Goal: Task Accomplishment & Management: Manage account settings

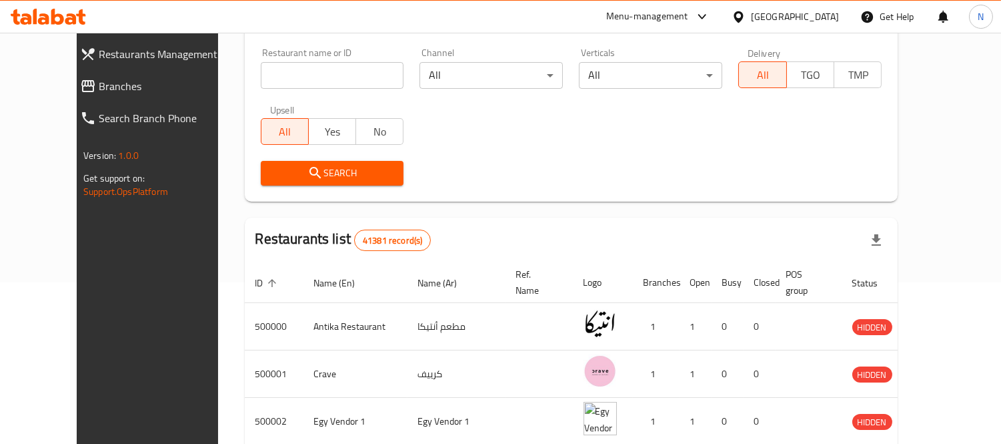
scroll to position [97, 0]
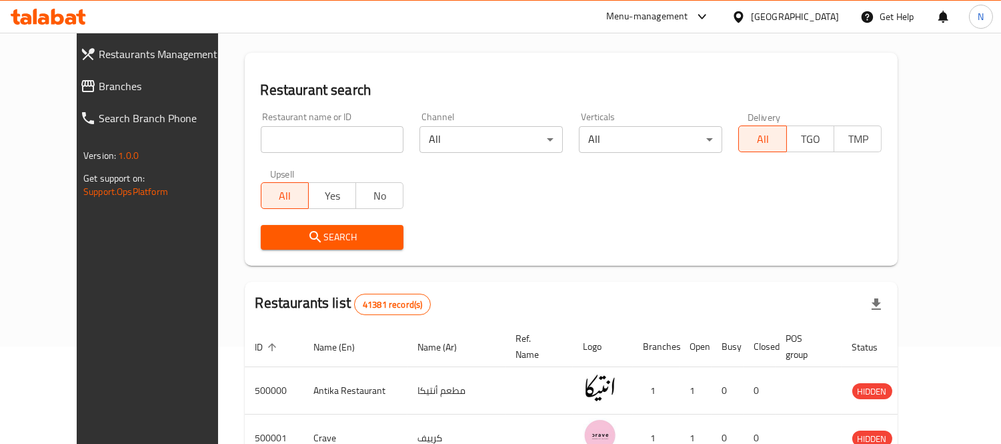
click at [322, 133] on input "search" at bounding box center [332, 139] width 143 height 27
paste input "648538"
type input "648538"
click at [367, 244] on span "Search" at bounding box center [333, 237] width 122 height 17
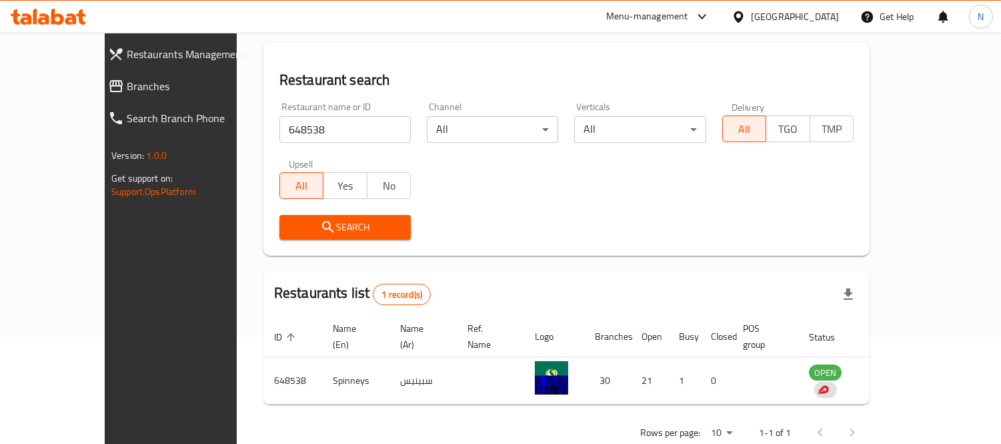
scroll to position [125, 0]
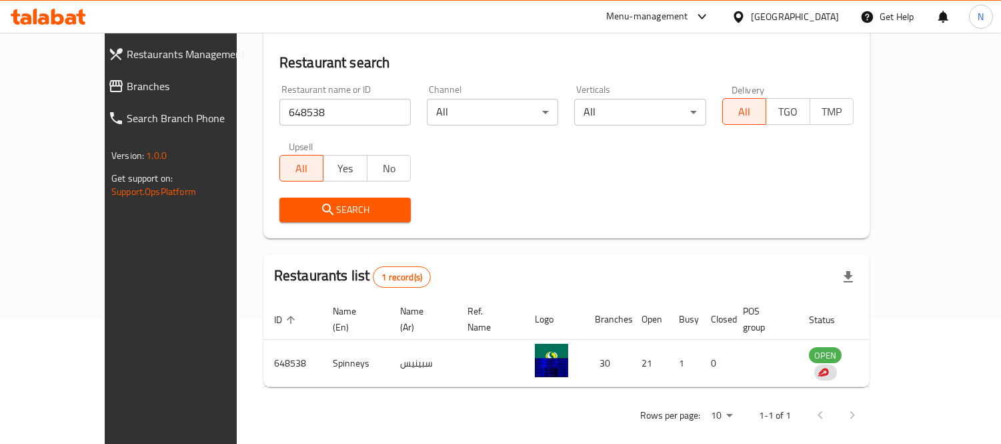
click at [689, 17] on div "Menu-management" at bounding box center [647, 17] width 82 height 16
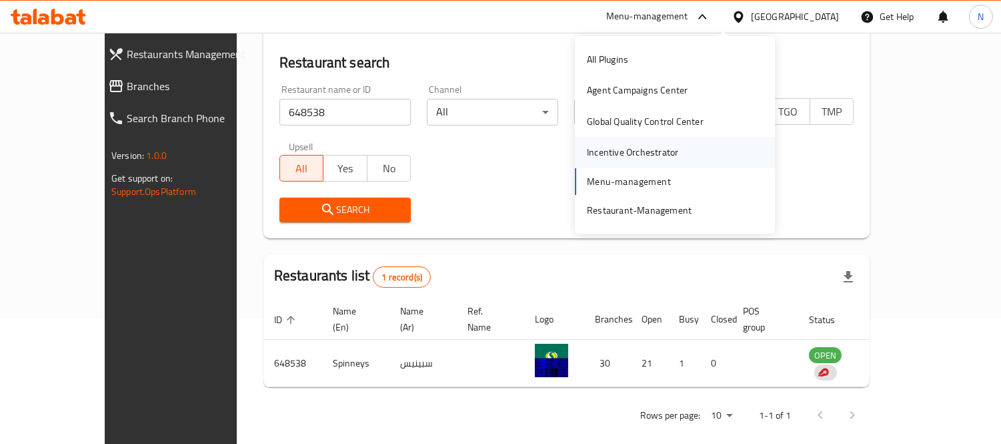
click at [677, 152] on div "Incentive Orchestrator" at bounding box center [632, 152] width 113 height 31
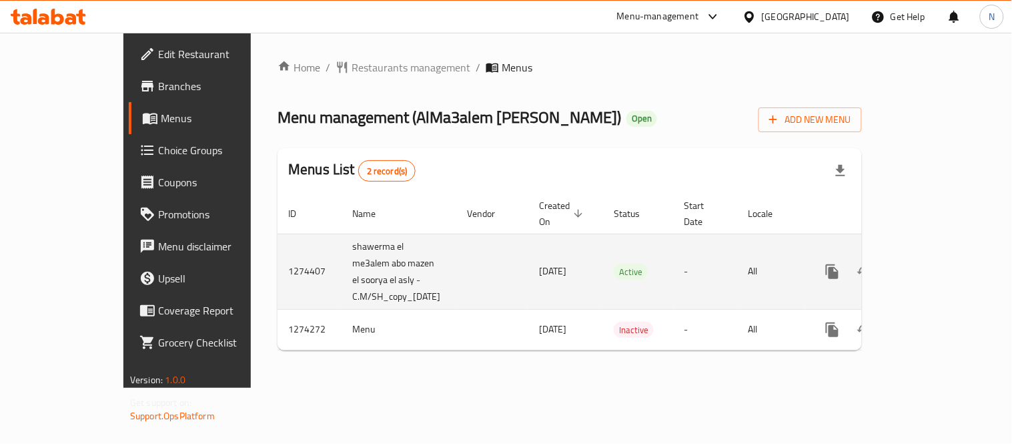
click at [935, 266] on icon "enhanced table" at bounding box center [929, 272] width 12 height 12
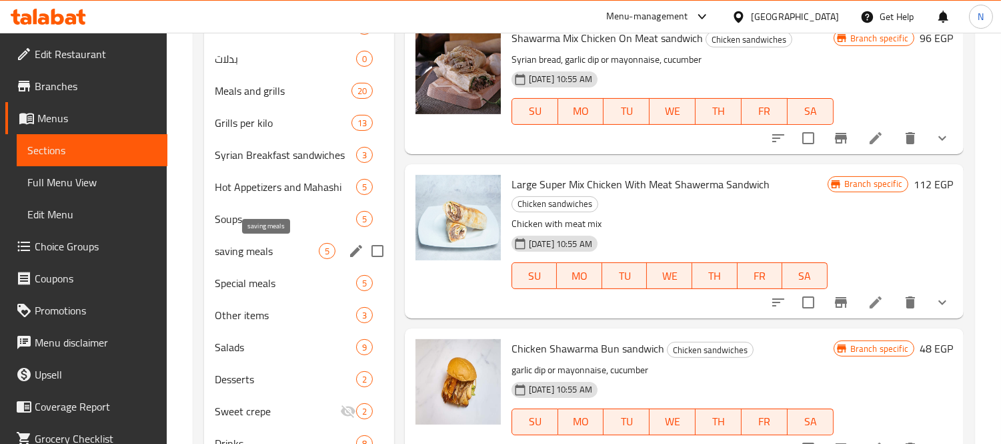
scroll to position [650, 0]
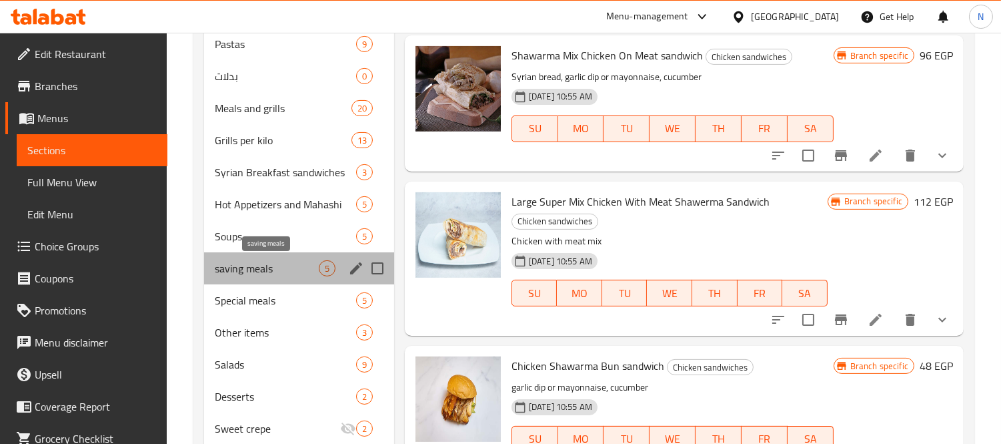
click at [271, 264] on span "saving meals" at bounding box center [267, 268] width 104 height 16
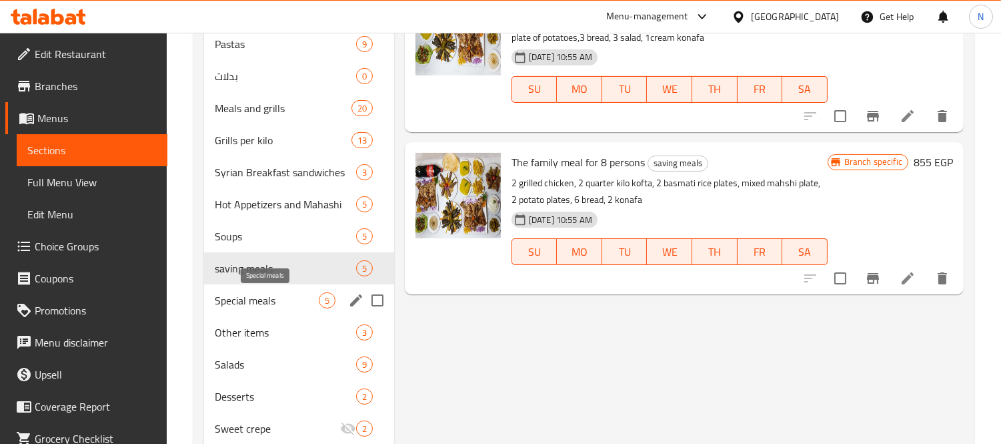
click at [279, 296] on span "Special meals" at bounding box center [267, 300] width 104 height 16
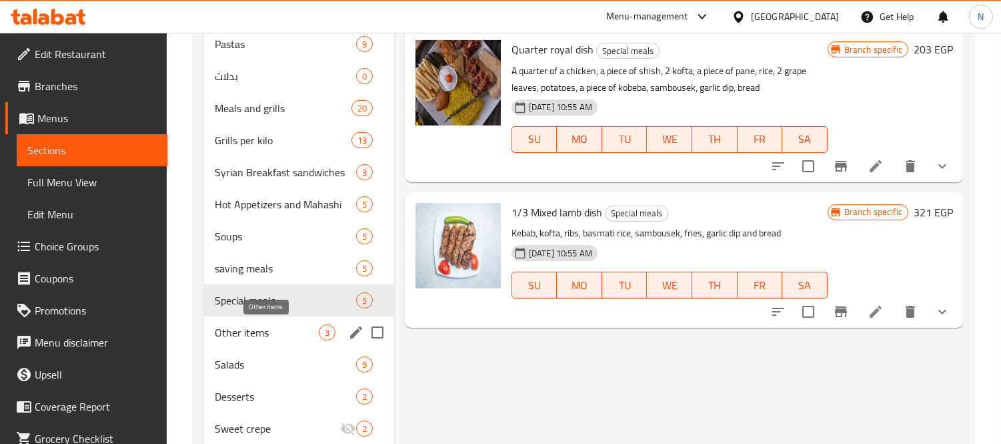
click at [274, 331] on span "Other items" at bounding box center [267, 332] width 104 height 16
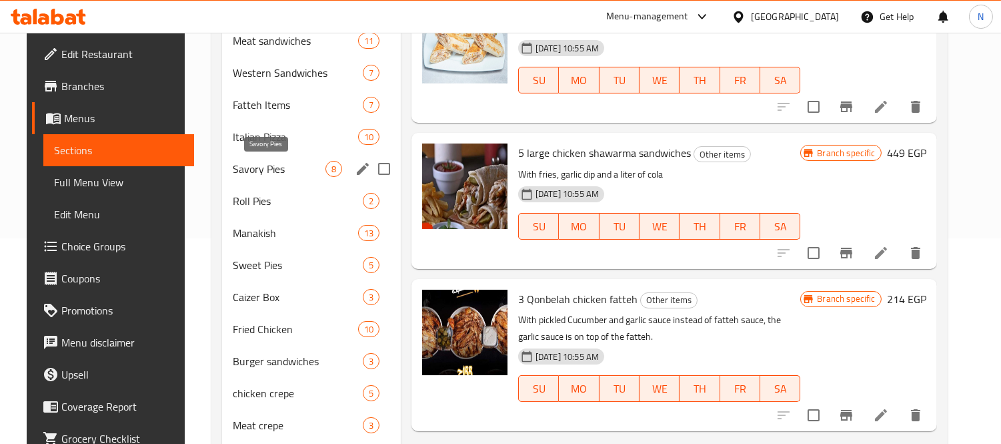
scroll to position [131, 0]
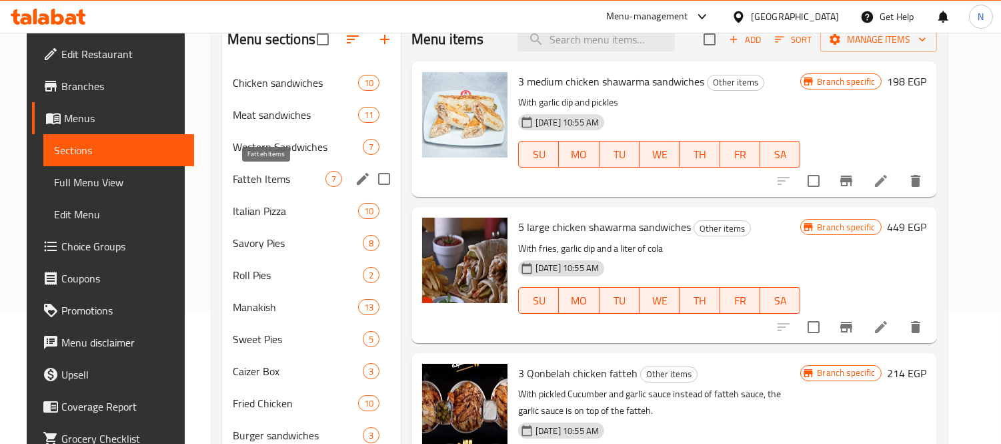
click at [282, 184] on span "Fatteh Items" at bounding box center [279, 179] width 93 height 16
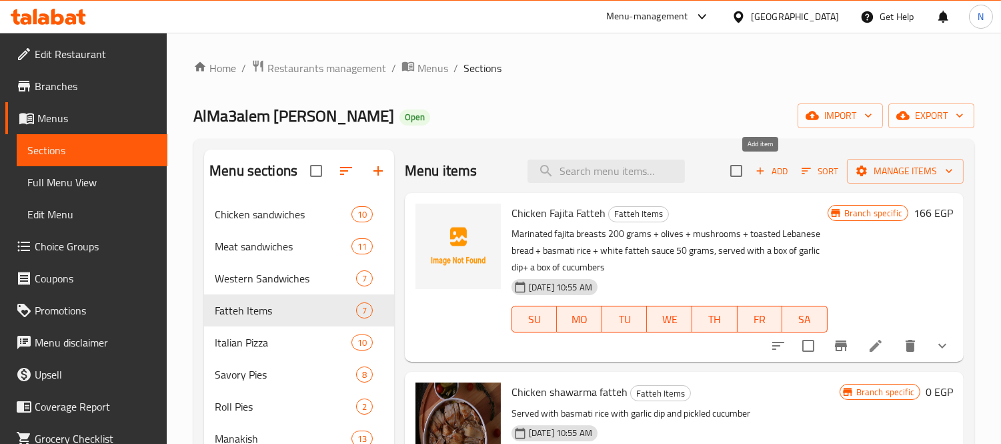
click at [754, 178] on span "Add" at bounding box center [772, 170] width 36 height 15
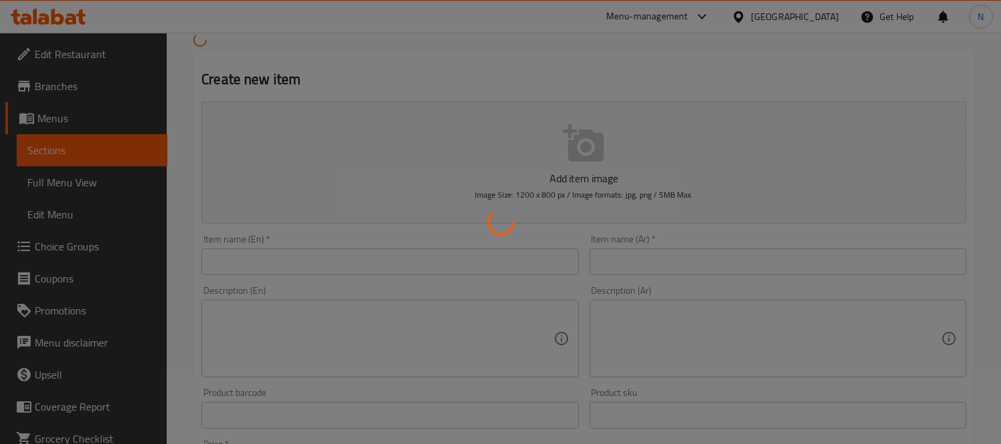
scroll to position [148, 0]
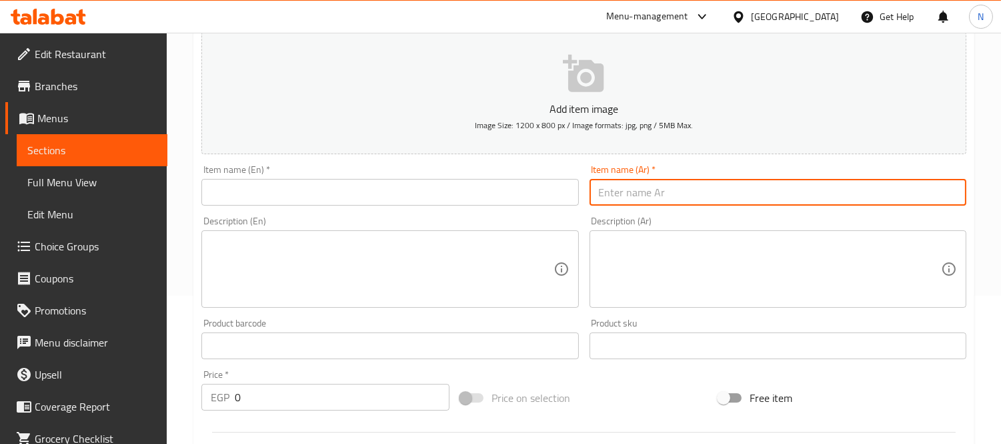
click at [665, 194] on input "text" at bounding box center [778, 192] width 377 height 27
paste input "عرض القنبلة"
type input "عرض القنبلة"
click at [346, 189] on input "text" at bounding box center [389, 192] width 377 height 27
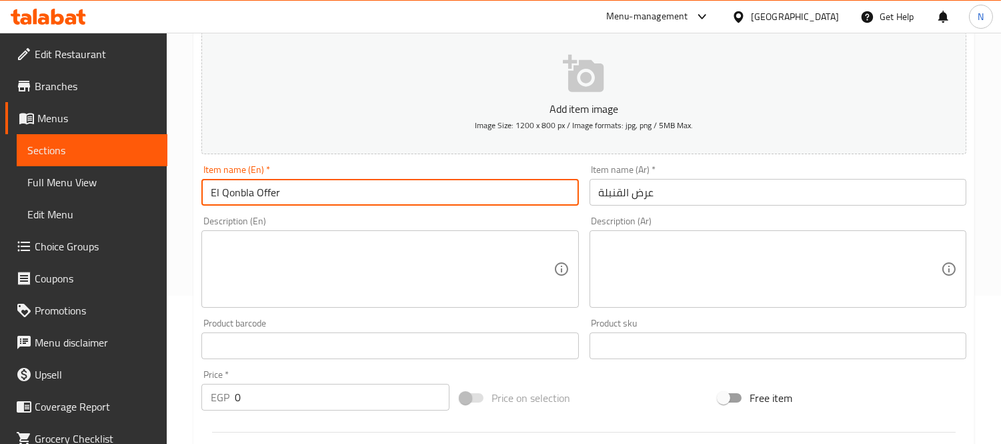
type input "El Qonbla Offer"
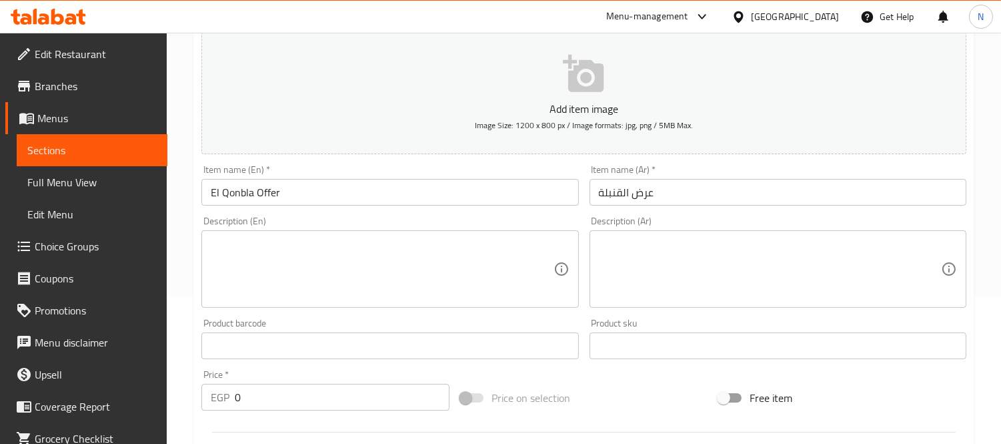
click at [616, 280] on textarea at bounding box center [770, 269] width 342 height 63
paste textarea "عرض القنبلة : عبارة عن 2 فتة دجاج صغير + بوكس هدية 2 فتة دجاج صغير"
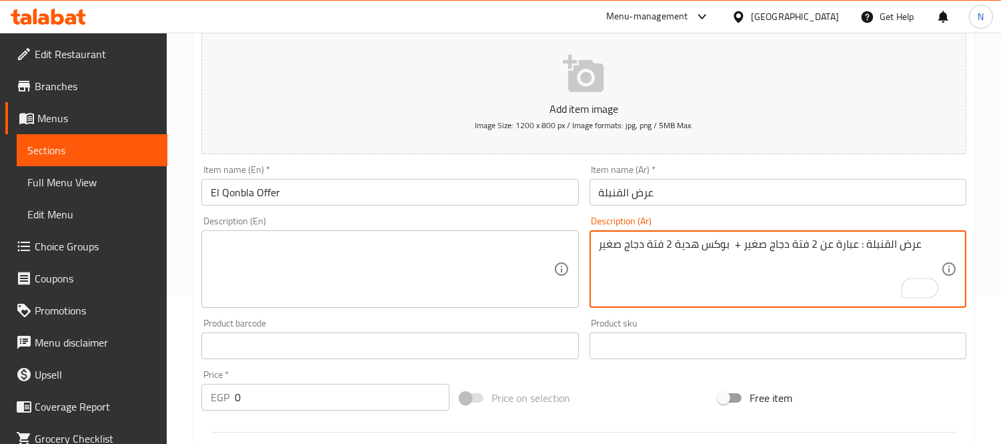
drag, startPoint x: 815, startPoint y: 245, endPoint x: 916, endPoint y: 246, distance: 101.4
click at [916, 246] on textarea "عرض القنبلة : عبارة عن 2 فتة دجاج صغير + بوكس هدية 2 فتة دجاج صغير" at bounding box center [770, 269] width 342 height 63
click at [779, 277] on textarea "عرض القنبلة : عبارة عن 2 فتة دجاج صغير + بوكس هدية 2 فتة دجاج صغير" at bounding box center [770, 269] width 342 height 63
drag, startPoint x: 818, startPoint y: 247, endPoint x: 915, endPoint y: 246, distance: 97.4
click at [915, 246] on textarea "عرض القنبلة : عبارة عن 2 فتة دجاج صغير + بوكس هدية 2 فتة دجاج صغير" at bounding box center [770, 269] width 342 height 63
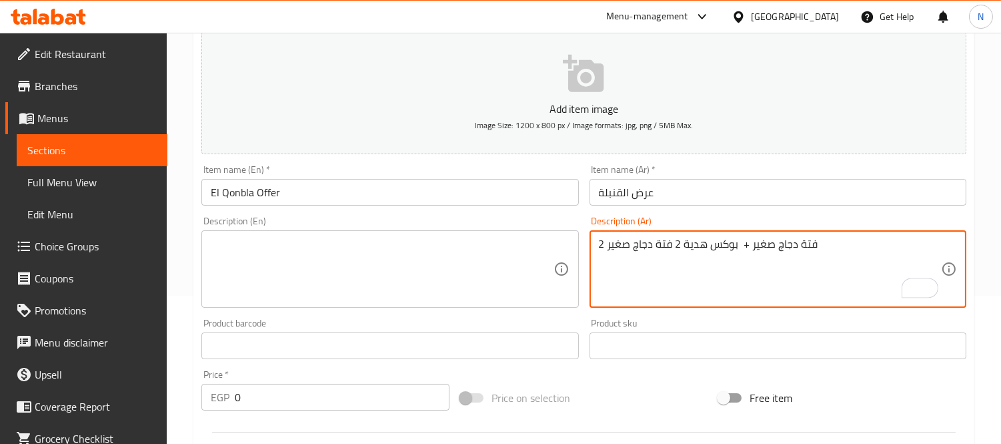
click at [731, 241] on textarea "2 فتة دجاج صغير + بوكس هدية 2 فتة دجاج صغير" at bounding box center [770, 269] width 342 height 63
click at [691, 248] on textarea "2 فتة دجاج صغير + بوكس هدية 2 فتة دجاج صغير" at bounding box center [770, 269] width 342 height 63
click at [938, 241] on textarea "2 فتة دجاج صغير + بوكس هدية 2 فتة دجاج صغير" at bounding box center [770, 269] width 342 height 63
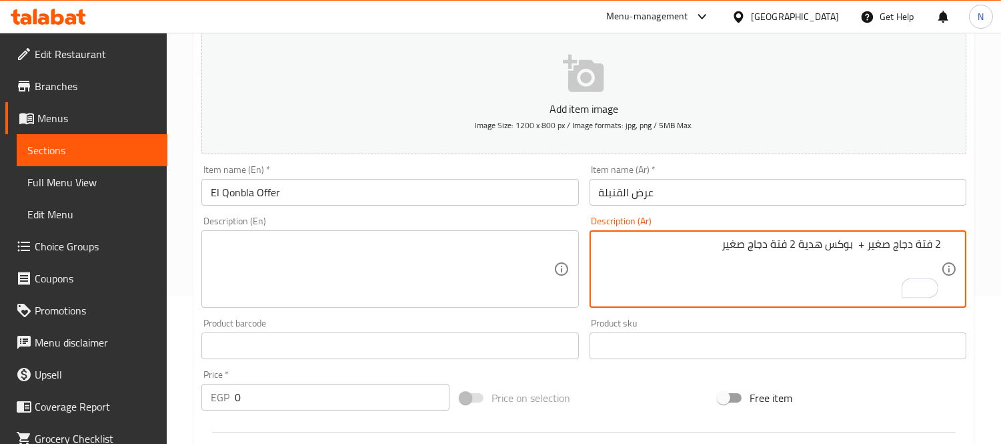
click at [863, 257] on textarea "2 فتة دجاج صغير + بوكس هدية 2 فتة دجاج صغير" at bounding box center [770, 269] width 342 height 63
click at [863, 258] on textarea "2 فتة دجاج صغير + بوكس هدية 2 فتة دجاج صغير" at bounding box center [770, 269] width 342 height 63
click at [851, 236] on div "2 فتة دجاج صغير + بوكس هدية 2 فتة دجاج صغير Description (Ar)" at bounding box center [778, 268] width 377 height 77
click at [748, 245] on textarea "2 فتة دجاج صغير + بوكس هدية 2 فتة دجاج صغير" at bounding box center [770, 269] width 342 height 63
click at [771, 244] on textarea "2 فتة دجاج صغير + بوكس هدية 2 فتة دجاج صغير" at bounding box center [770, 269] width 342 height 63
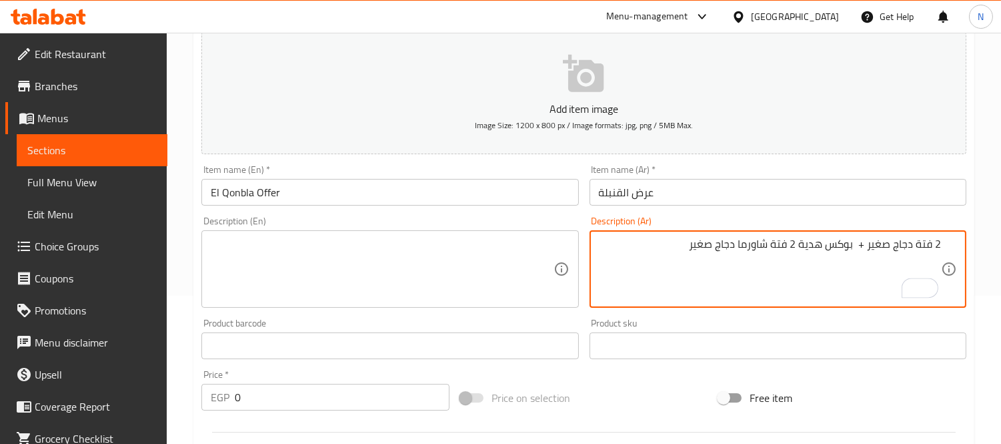
click at [758, 254] on textarea "2 فتة دجاج صغير + بوكس هدية 2 فتة شاورما دجاج صغير" at bounding box center [770, 269] width 342 height 63
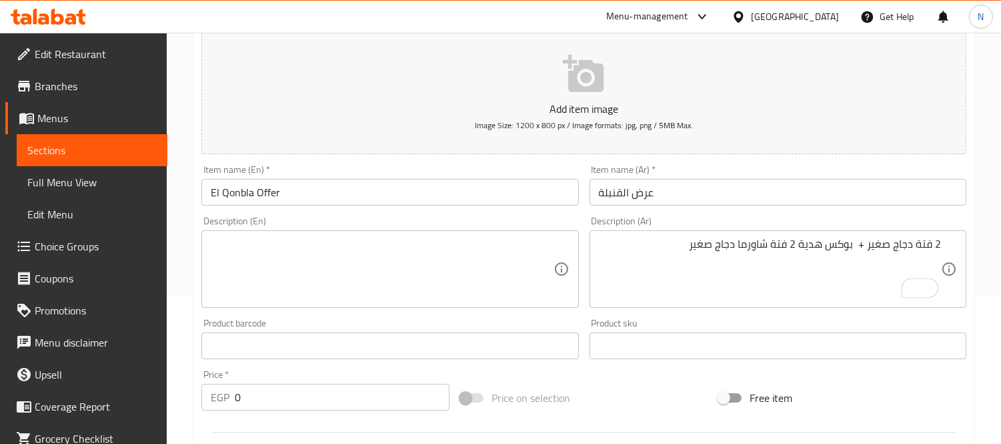
click at [769, 232] on div "2 فتة دجاج صغير + بوكس هدية 2 فتة شاورما دجاج صغير Description (Ar)" at bounding box center [778, 268] width 377 height 77
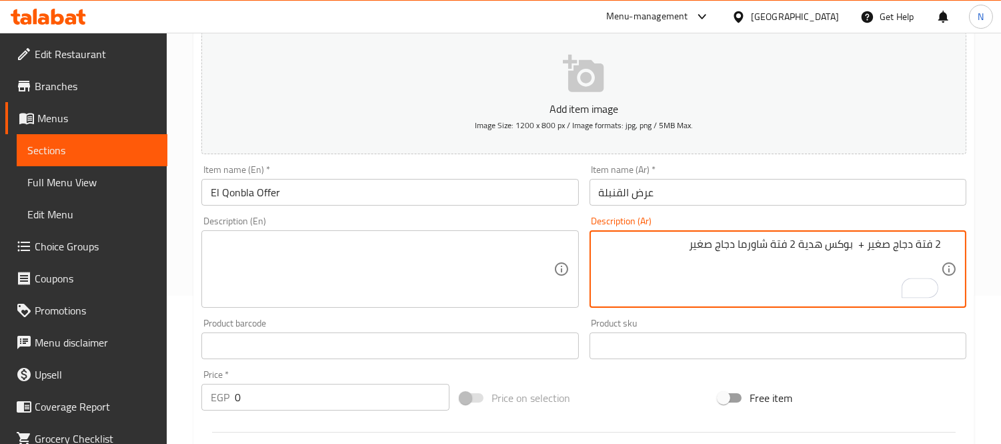
click at [754, 245] on textarea "2 فتة دجاج صغير + بوكس هدية 2 فتة شاورما دجاج صغير" at bounding box center [770, 269] width 342 height 63
click at [912, 247] on textarea "2 فتة دجاج صغير + بوكس هدية 2 فتة شاورما دجاج صغير" at bounding box center [770, 269] width 342 height 63
paste textarea "اورما"
type textarea "2 فتة شاورما دجاج صغير + بوكس هدية 2 فتة شاورما دجاج صغير"
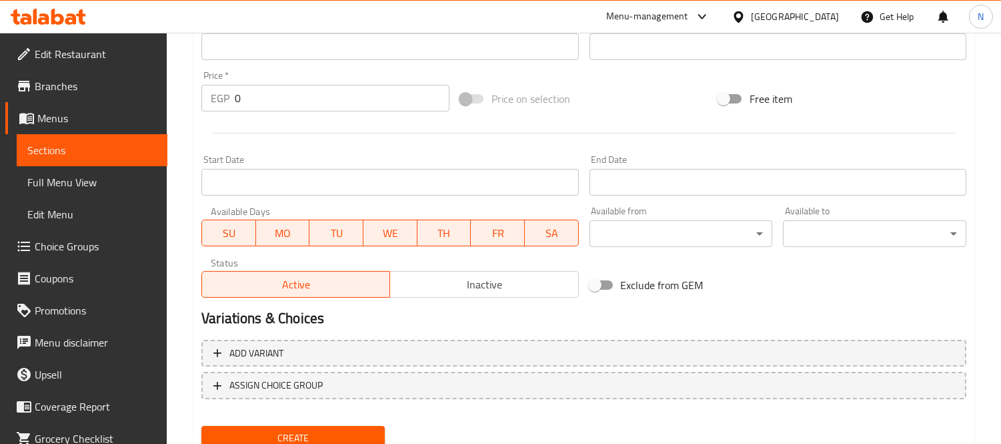
scroll to position [496, 0]
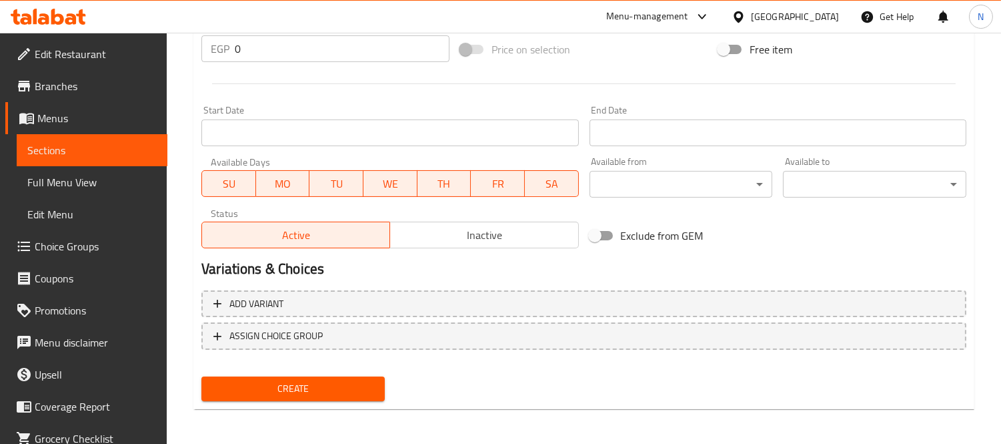
click at [302, 137] on input "Start Date" at bounding box center [389, 132] width 377 height 27
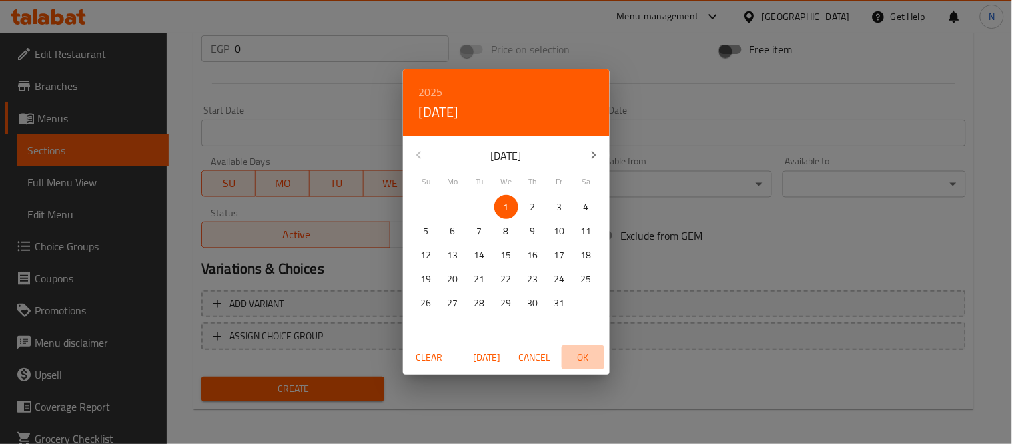
click at [572, 355] on span "OK" at bounding box center [583, 357] width 32 height 17
type input "[DATE]"
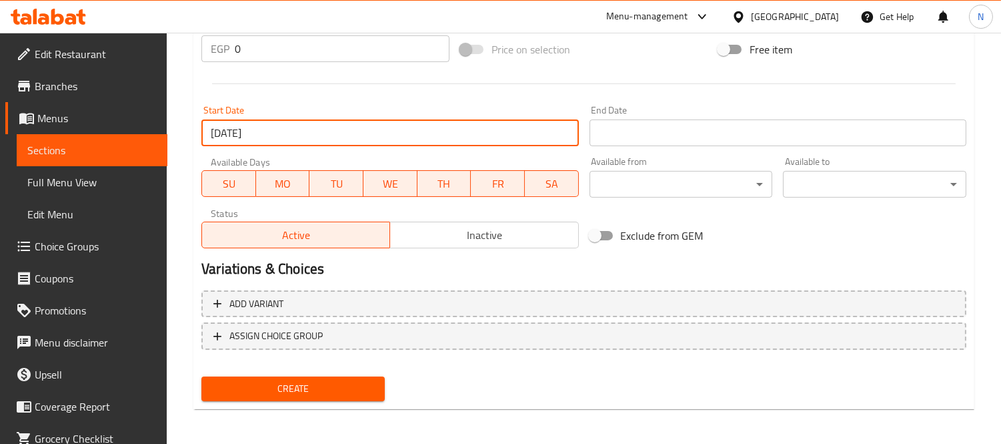
click at [688, 131] on input "Start Date" at bounding box center [778, 132] width 377 height 27
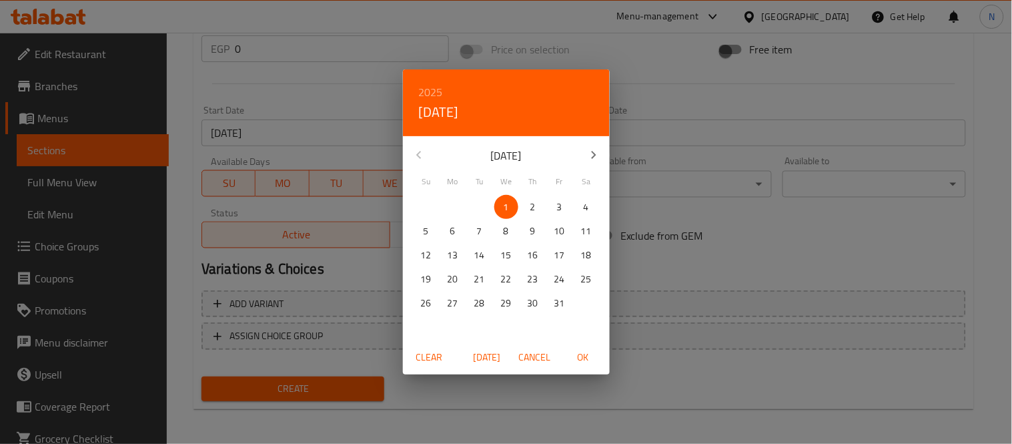
click at [427, 91] on h6 "2025" at bounding box center [431, 92] width 24 height 19
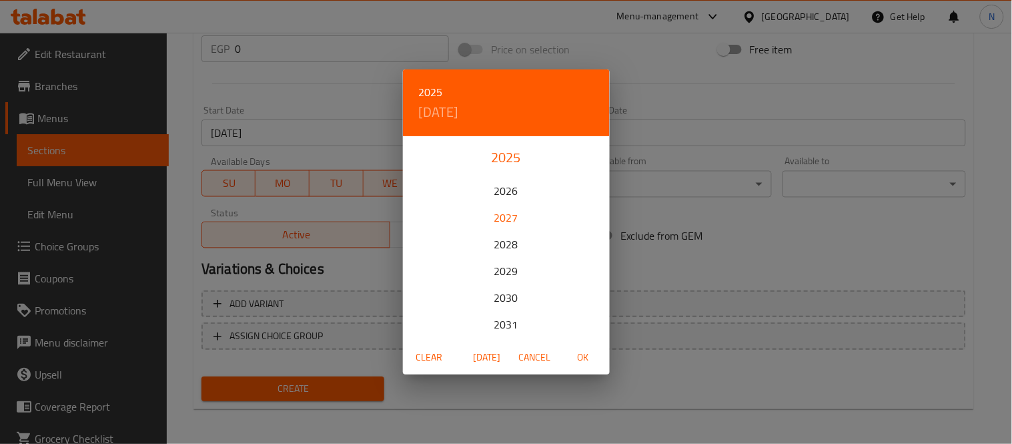
click at [501, 217] on div "2027" at bounding box center [506, 217] width 207 height 27
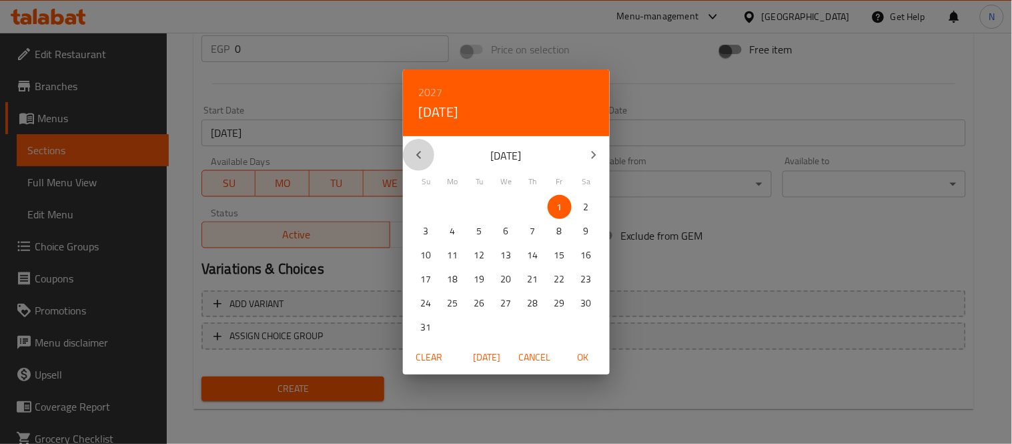
click at [414, 155] on icon "button" at bounding box center [419, 155] width 16 height 16
click at [510, 204] on span "1" at bounding box center [506, 207] width 24 height 17
click at [585, 356] on span "OK" at bounding box center [583, 357] width 32 height 17
type input "[DATE]"
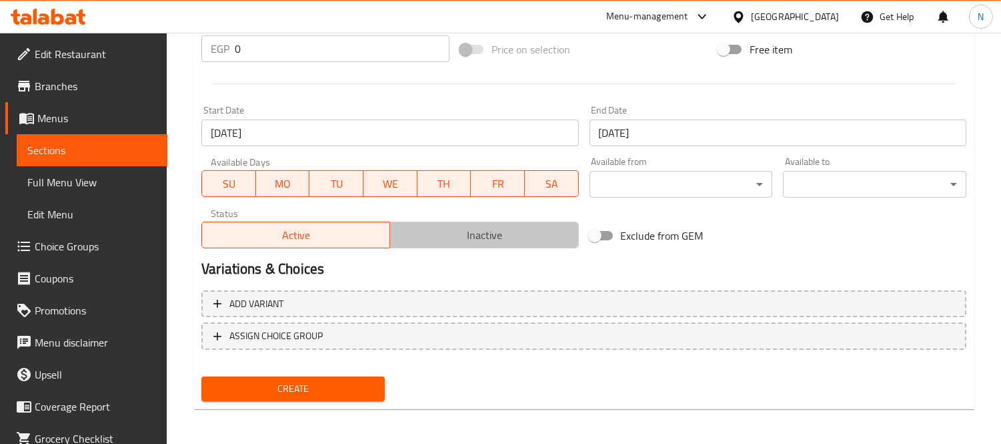
click at [452, 241] on span "Inactive" at bounding box center [484, 235] width 177 height 19
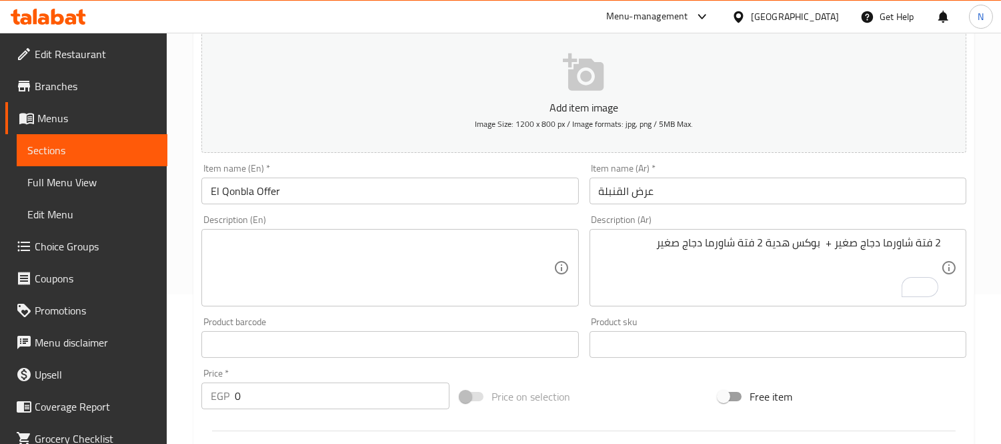
scroll to position [125, 0]
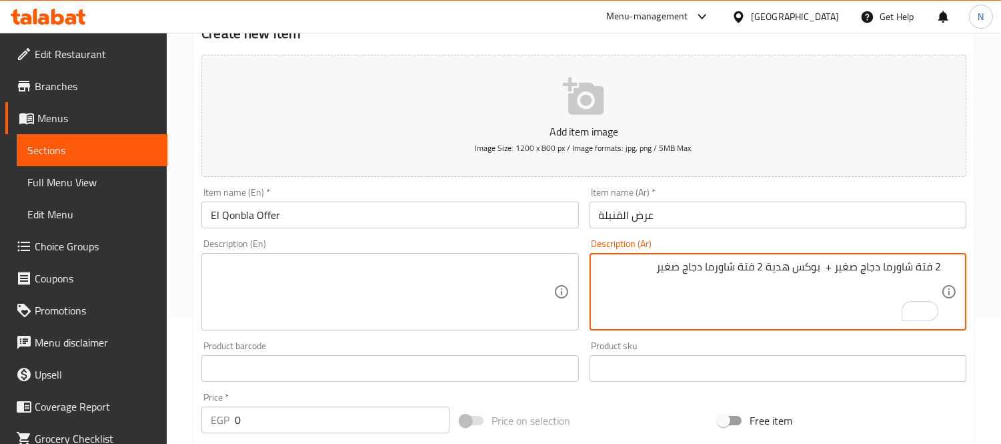
click at [731, 291] on textarea "2 فتة شاورما دجاج صغير + بوكس هدية 2 فتة شاورما دجاج صغير" at bounding box center [770, 291] width 342 height 63
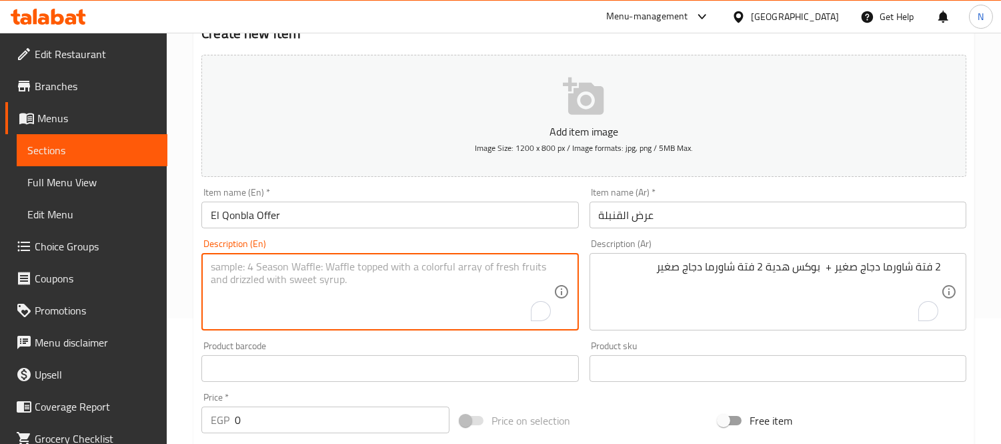
click at [388, 294] on textarea "To enrich screen reader interactions, please activate Accessibility in Grammarl…" at bounding box center [382, 291] width 342 height 63
paste textarea "2 small chicken shawarma fatteh + gift box 2 small chicken shawarma fatteh"
type textarea "2 small chicken shawarma fatteh + gift box 2 small chicken shawarma fatteh"
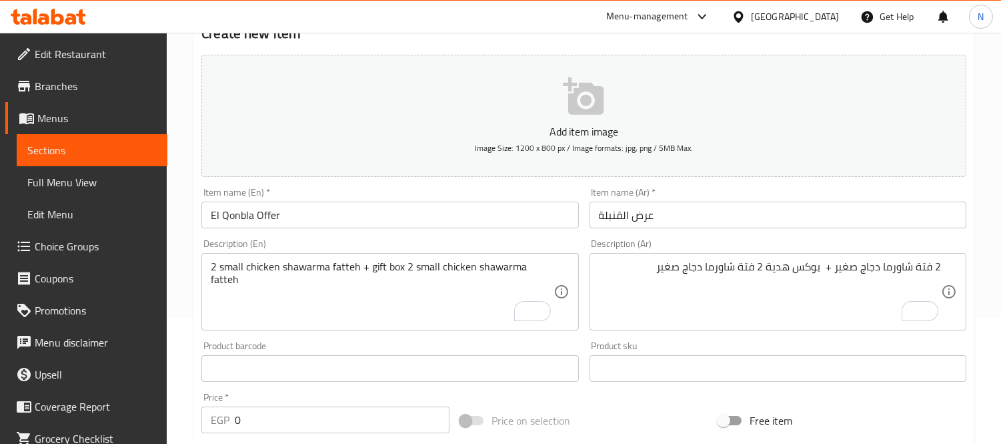
click at [283, 409] on input "0" at bounding box center [342, 419] width 215 height 27
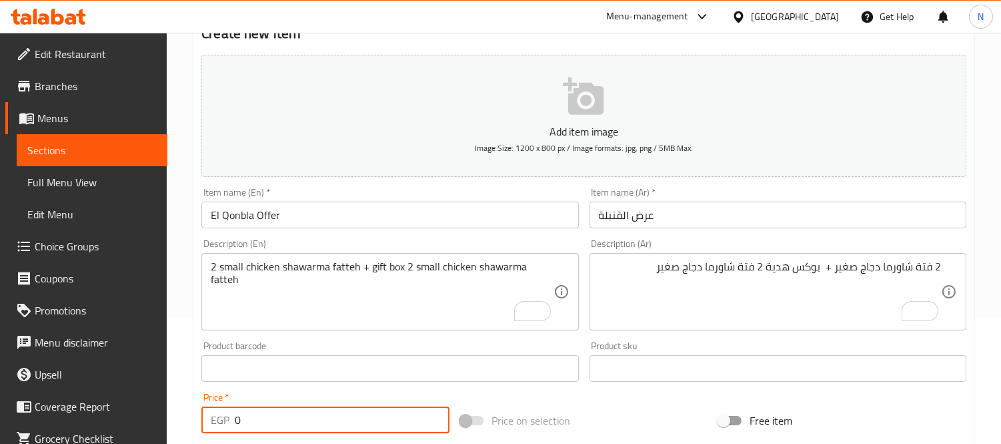
click at [283, 409] on input "0" at bounding box center [342, 419] width 215 height 27
paste input "44"
type input "440"
click at [175, 328] on div "Home / Restaurants management / Menus / Sections / item / create Fatteh Items s…" at bounding box center [584, 362] width 835 height 910
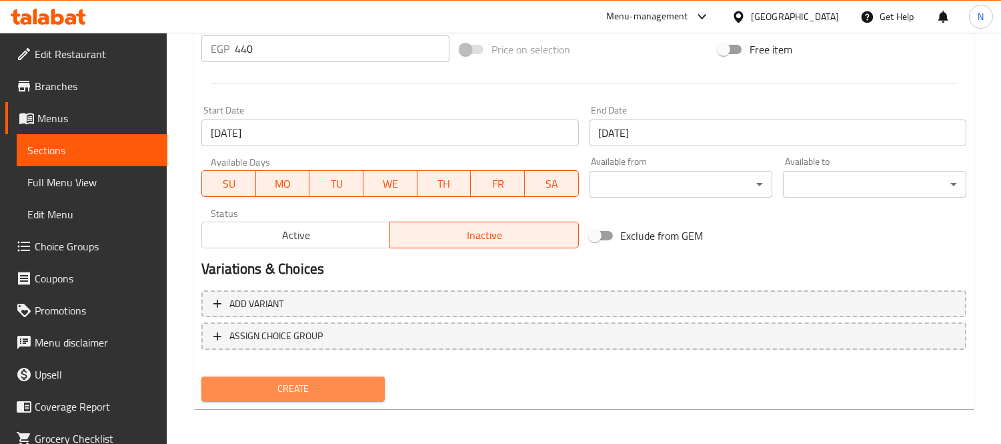
click at [357, 376] on button "Create" at bounding box center [292, 388] width 183 height 25
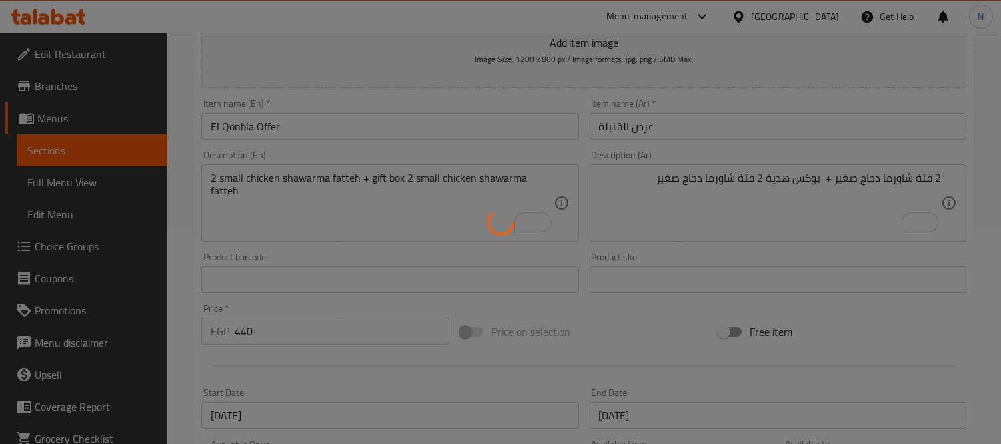
type input "0"
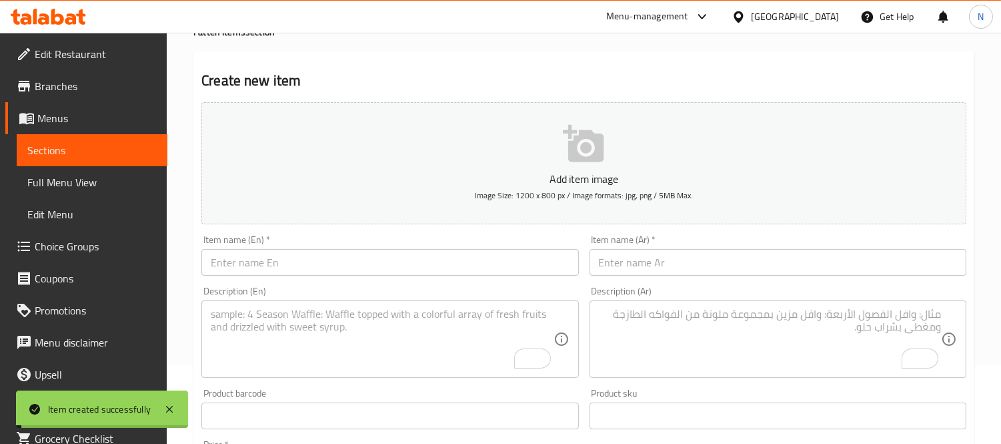
scroll to position [0, 0]
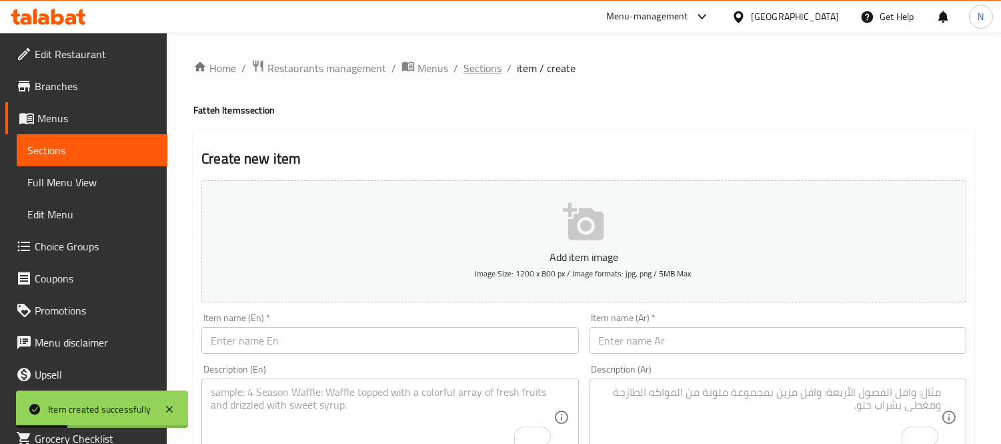
click at [488, 64] on span "Sections" at bounding box center [483, 68] width 38 height 16
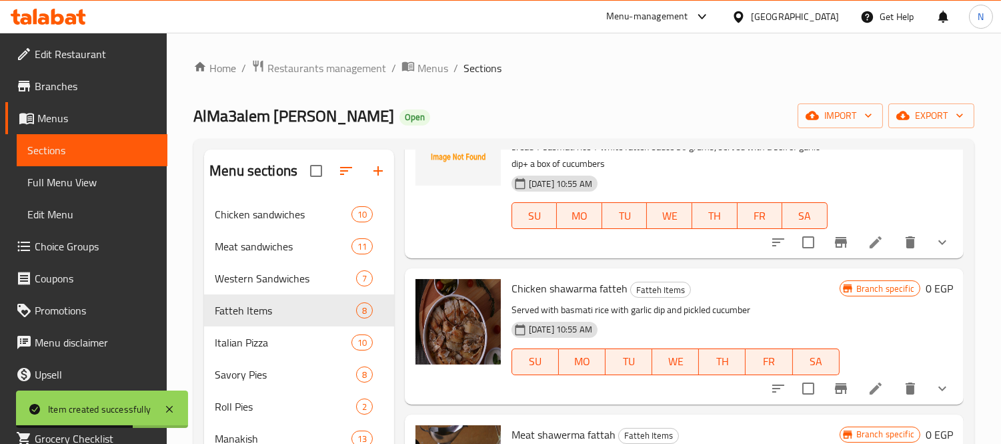
click at [877, 245] on li at bounding box center [875, 242] width 37 height 24
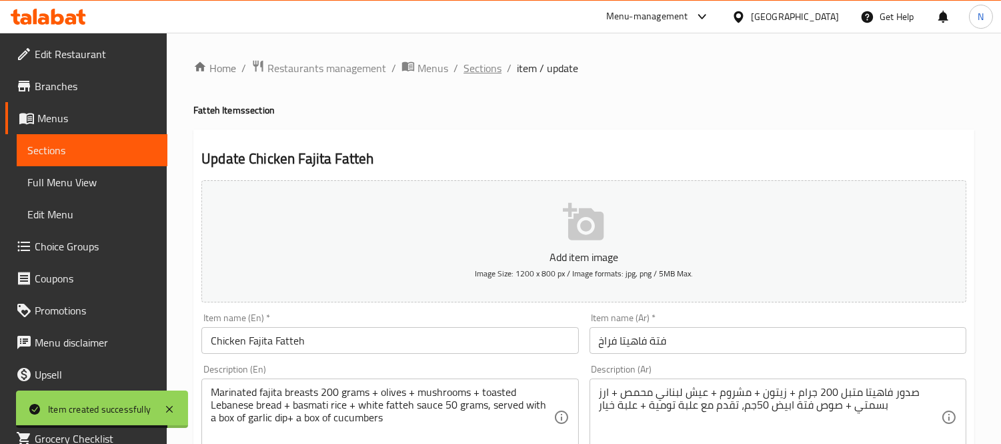
click at [470, 70] on span "Sections" at bounding box center [483, 68] width 38 height 16
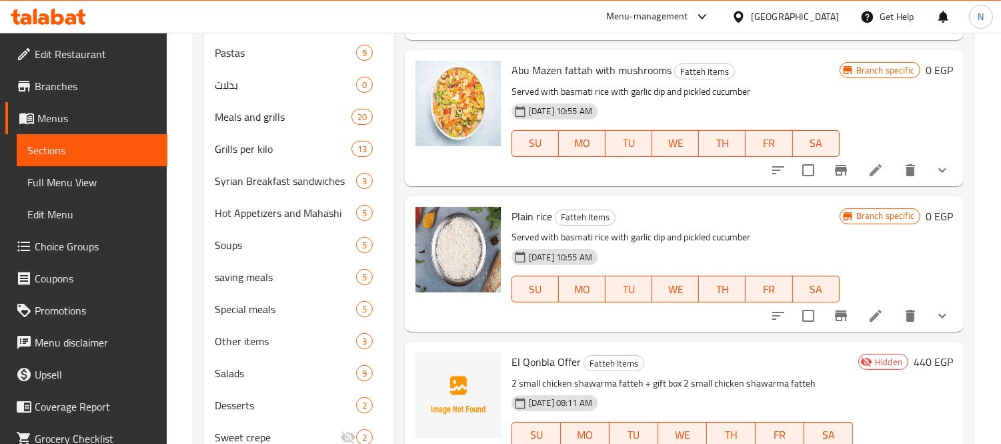
scroll to position [725, 0]
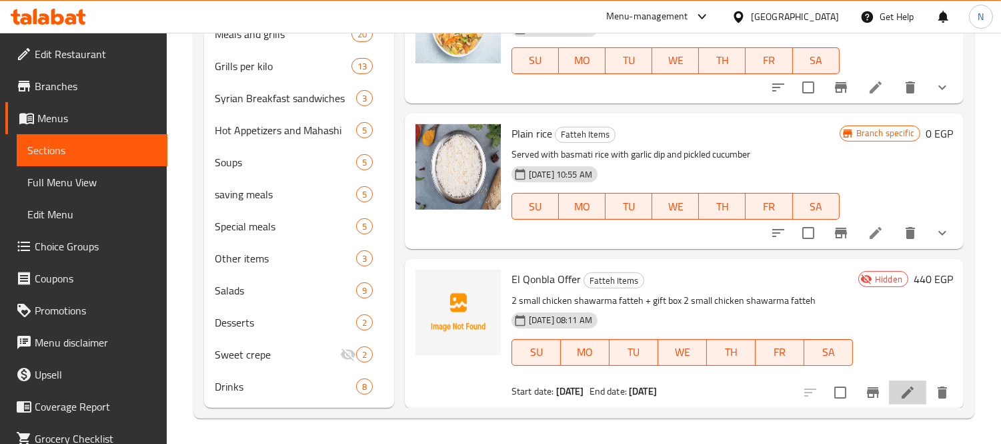
click at [889, 390] on li at bounding box center [907, 392] width 37 height 24
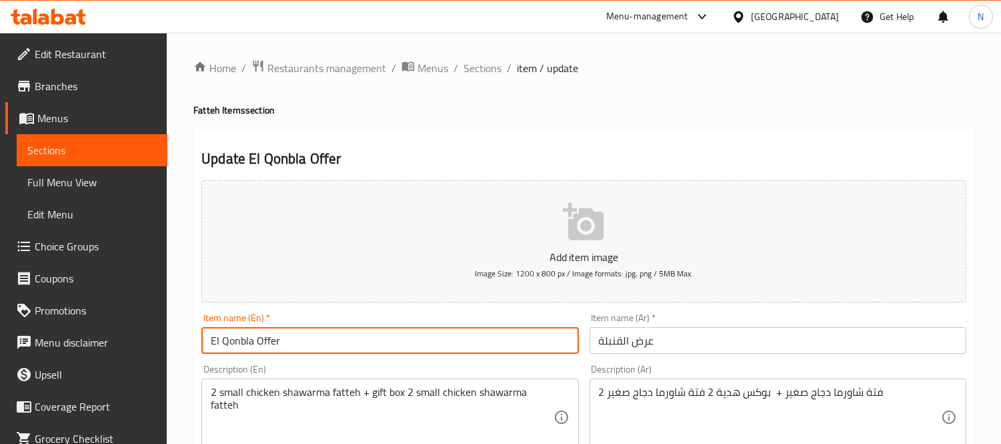
click at [297, 350] on input "El Qonbla Offer" at bounding box center [389, 340] width 377 height 27
click at [488, 71] on span "Sections" at bounding box center [483, 68] width 38 height 16
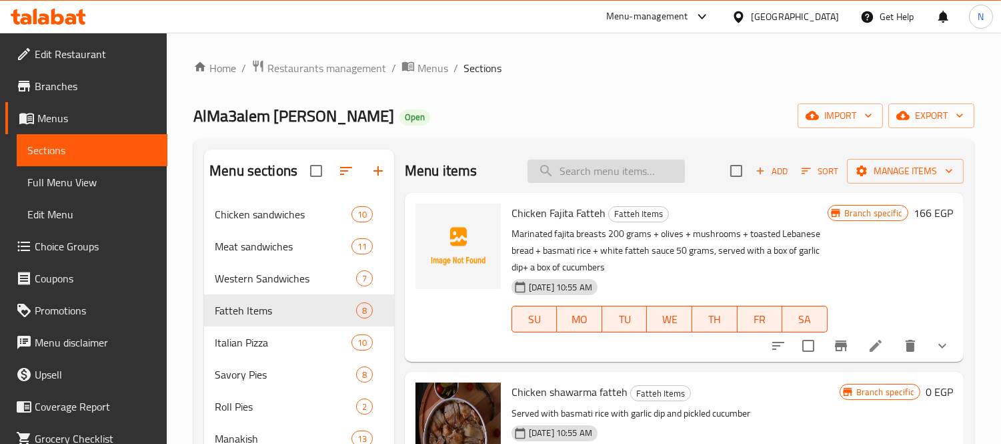
click at [645, 176] on input "search" at bounding box center [606, 170] width 157 height 23
paste input "El Qonbla Offer"
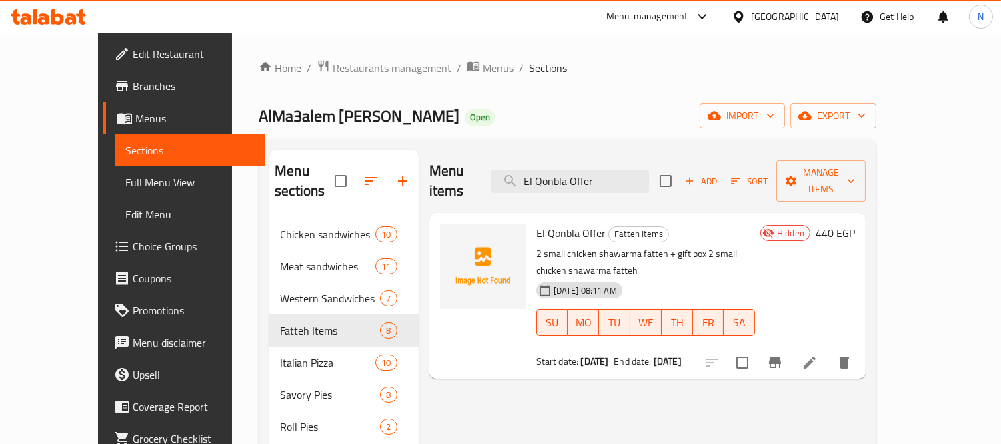
type input "El Qonbla Offer"
click at [781, 357] on icon "Branch-specific-item" at bounding box center [775, 362] width 12 height 11
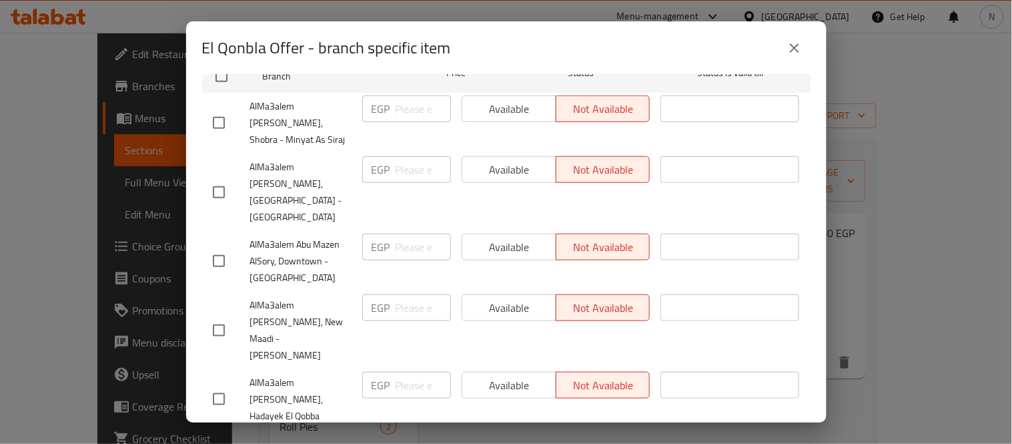
scroll to position [145, 0]
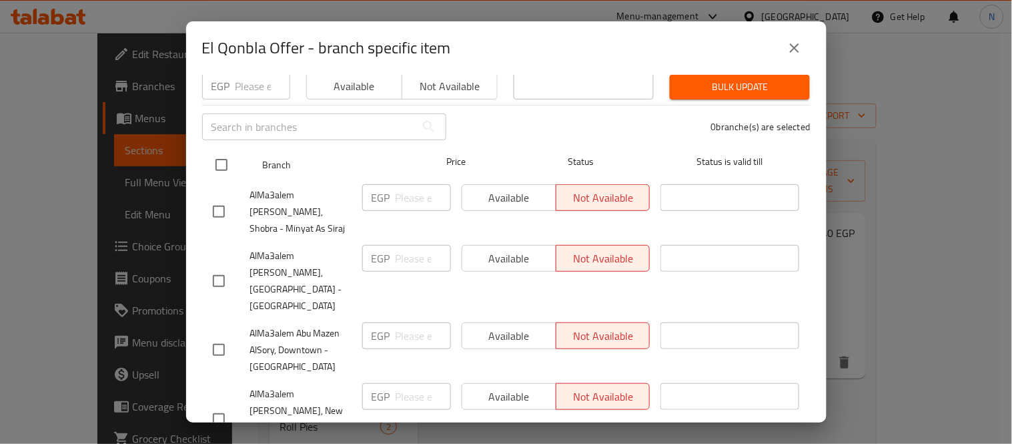
click at [226, 157] on input "checkbox" at bounding box center [221, 165] width 28 height 28
checkbox input "true"
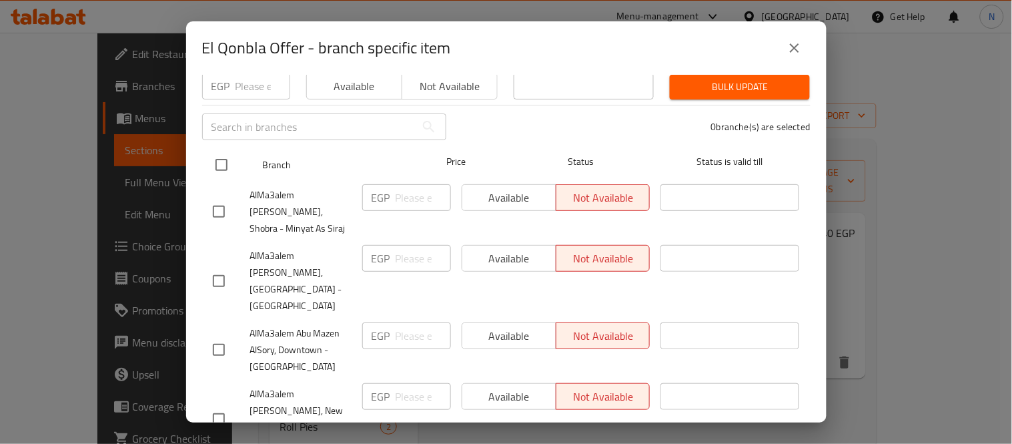
checkbox input "true"
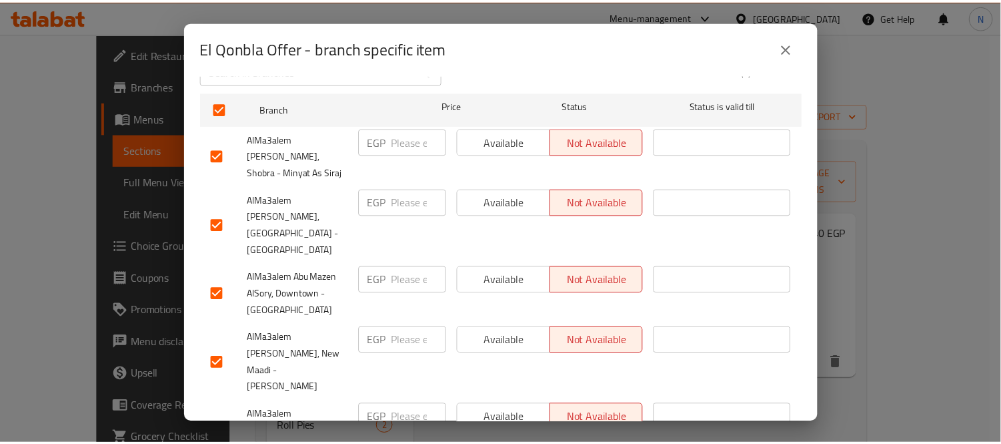
scroll to position [219, 0]
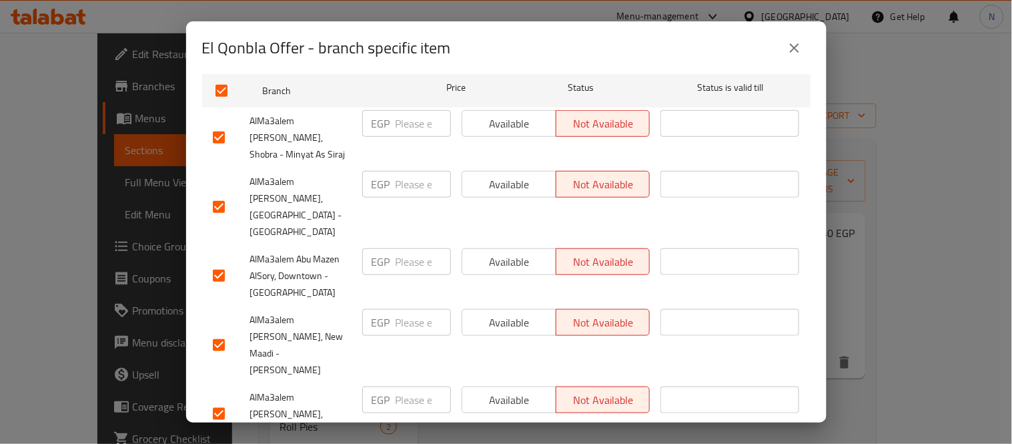
click at [784, 45] on button "close" at bounding box center [795, 48] width 32 height 32
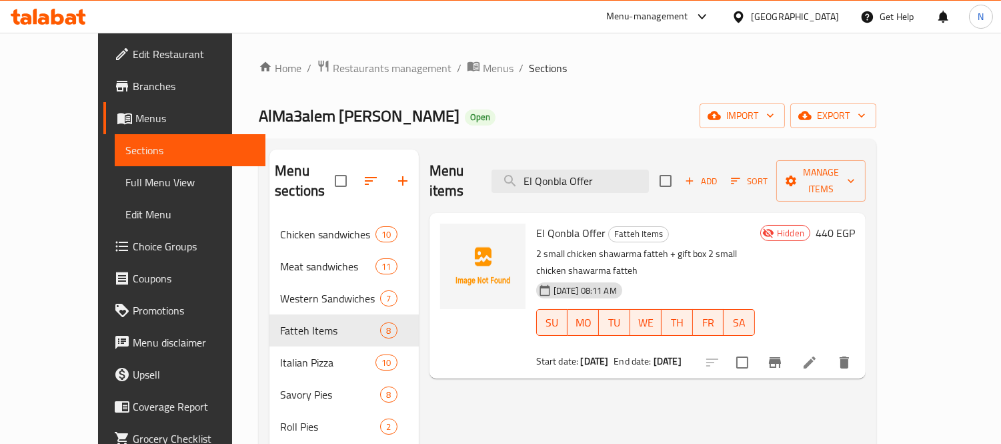
click at [756, 224] on h6 "El Qonbla Offer Fatteh Items" at bounding box center [646, 233] width 220 height 19
drag, startPoint x: 605, startPoint y: 175, endPoint x: 494, endPoint y: 163, distance: 112.0
click at [494, 163] on div "Menu items El Qonbla Offer Add Sort Manage items" at bounding box center [648, 180] width 436 height 63
click at [602, 174] on input "El Qonbla Offer" at bounding box center [570, 180] width 157 height 23
drag, startPoint x: 603, startPoint y: 173, endPoint x: 545, endPoint y: 178, distance: 58.2
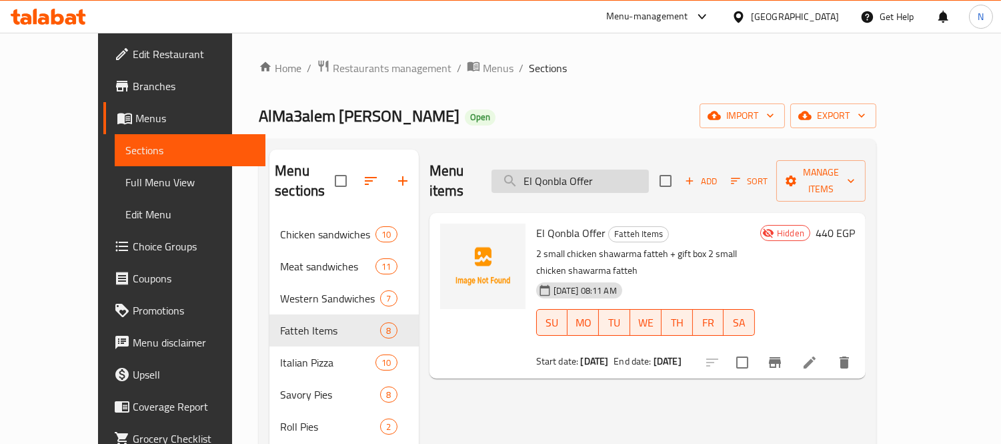
click at [545, 178] on input "El Qonbla Offer" at bounding box center [570, 180] width 157 height 23
click at [645, 175] on input "El Qonbla Offer" at bounding box center [570, 180] width 157 height 23
drag, startPoint x: 604, startPoint y: 173, endPoint x: 552, endPoint y: 175, distance: 51.4
click at [552, 175] on input "El Qonbla Offer" at bounding box center [570, 180] width 157 height 23
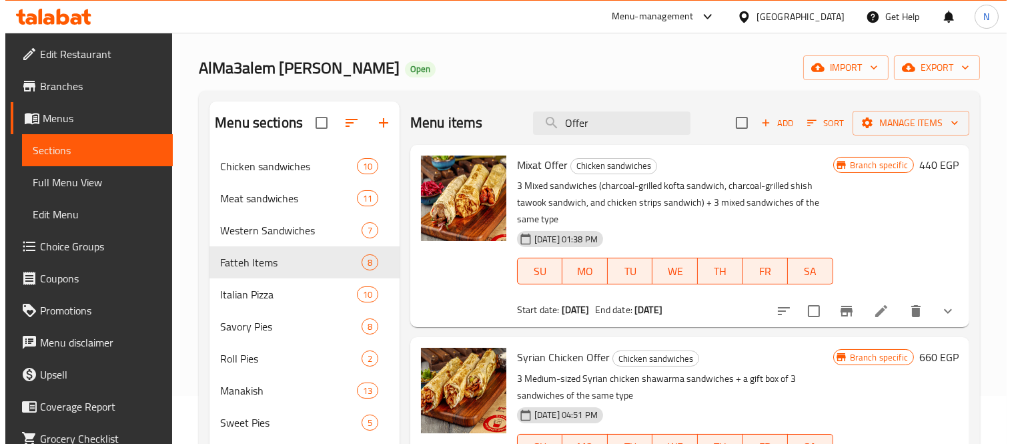
scroll to position [74, 0]
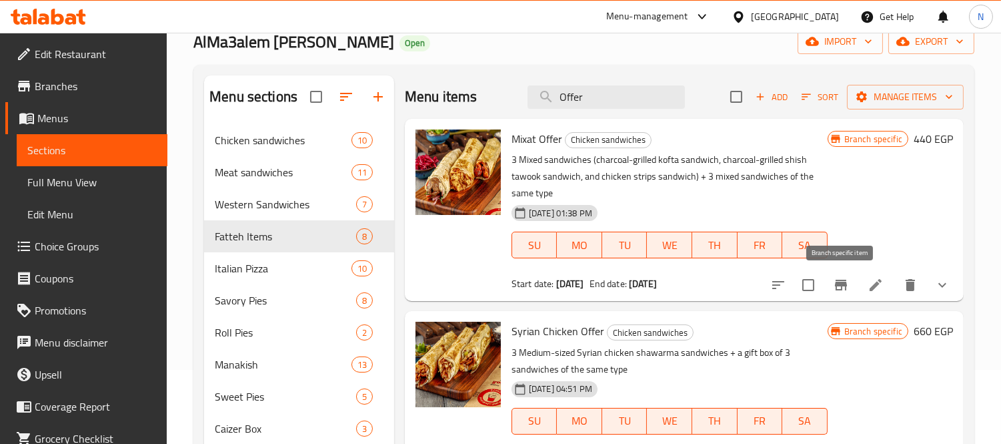
type input "Offer"
click at [831, 276] on button "Branch-specific-item" at bounding box center [841, 285] width 32 height 32
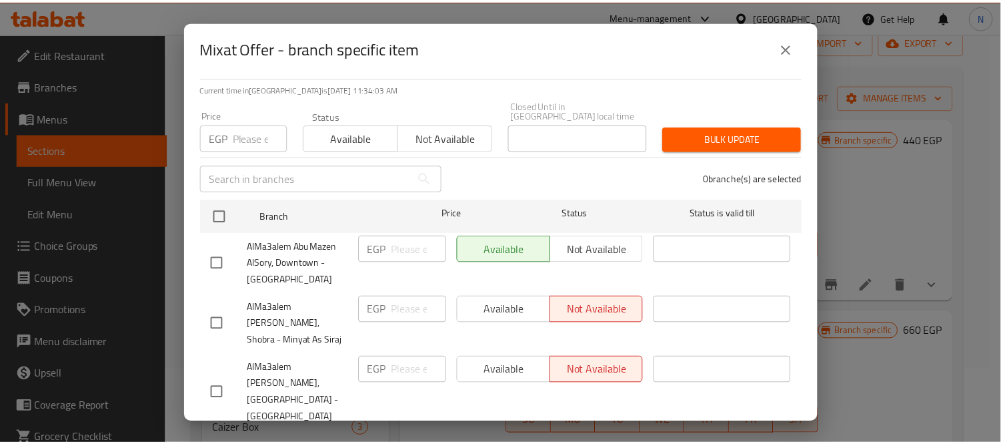
scroll to position [71, 0]
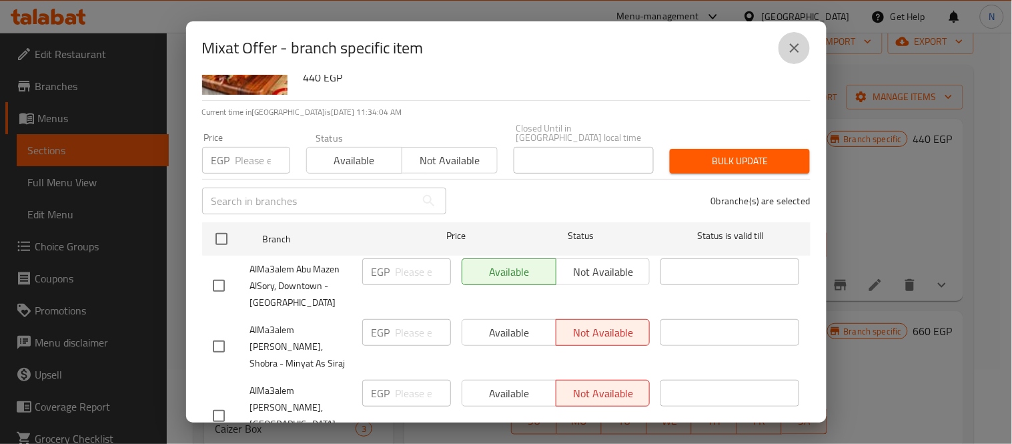
click at [805, 51] on button "close" at bounding box center [795, 48] width 32 height 32
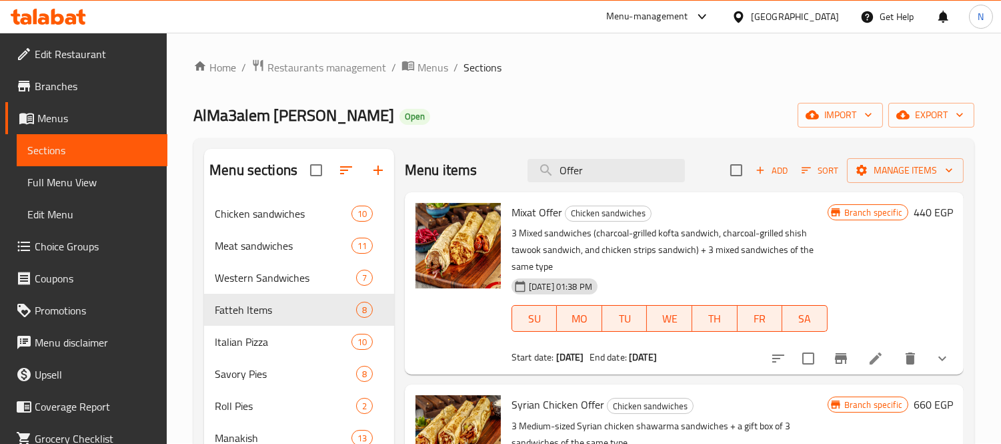
scroll to position [0, 0]
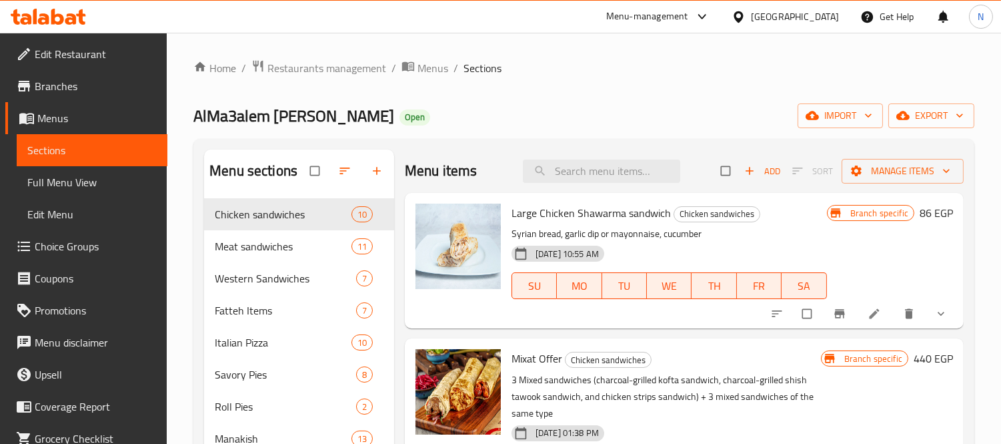
drag, startPoint x: 123, startPoint y: 85, endPoint x: 147, endPoint y: 93, distance: 25.5
click at [123, 85] on span "Branches" at bounding box center [96, 86] width 122 height 16
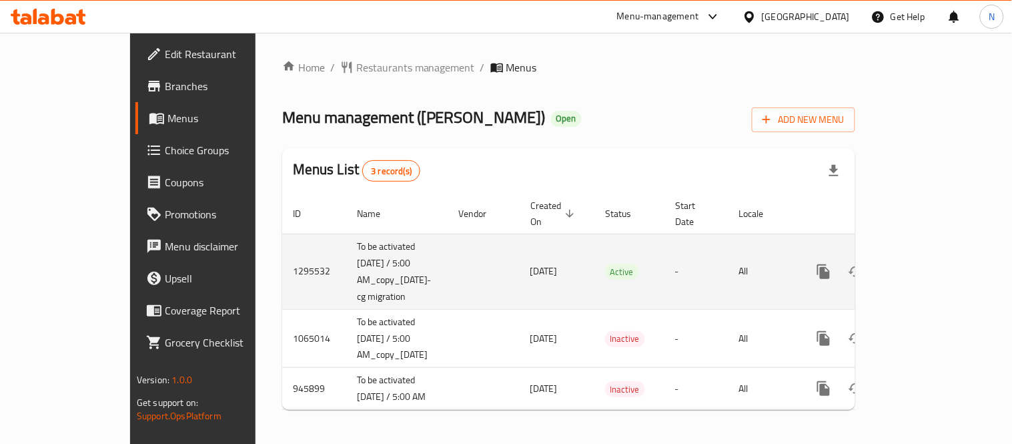
click at [928, 264] on icon "enhanced table" at bounding box center [920, 272] width 16 height 16
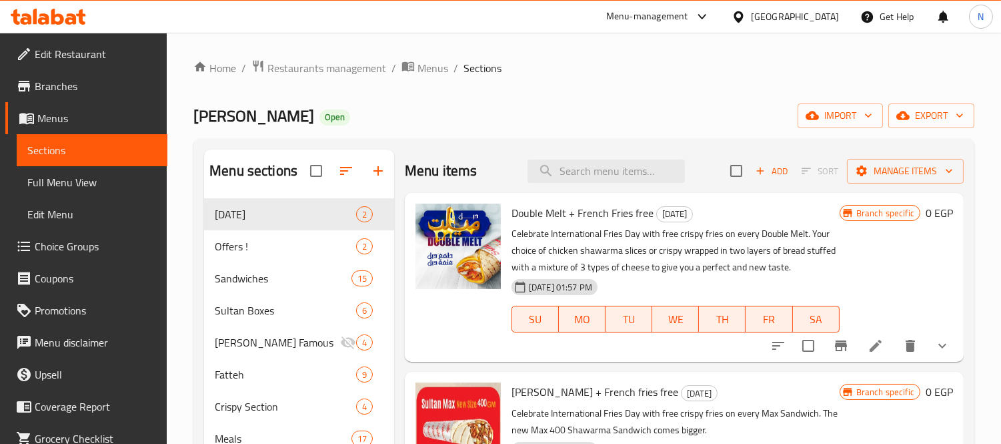
click at [643, 143] on div "Menu sections potato day 2 Offers ! 2 Sandwiches 15 Sultan Boxes 6 Sultan Ayub …" at bounding box center [583, 449] width 781 height 620
click at [643, 63] on ol "Home / Restaurants management / Menus / Sections" at bounding box center [583, 67] width 781 height 17
click at [610, 163] on input "search" at bounding box center [606, 170] width 157 height 23
paste input "Tres Lecha Cake"
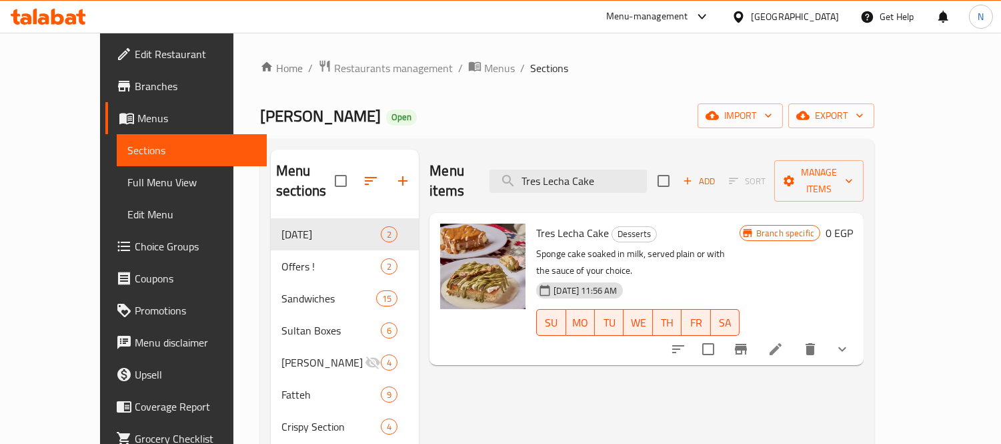
type input "Tres Lecha Cake"
click at [859, 333] on button "show more" at bounding box center [843, 349] width 32 height 32
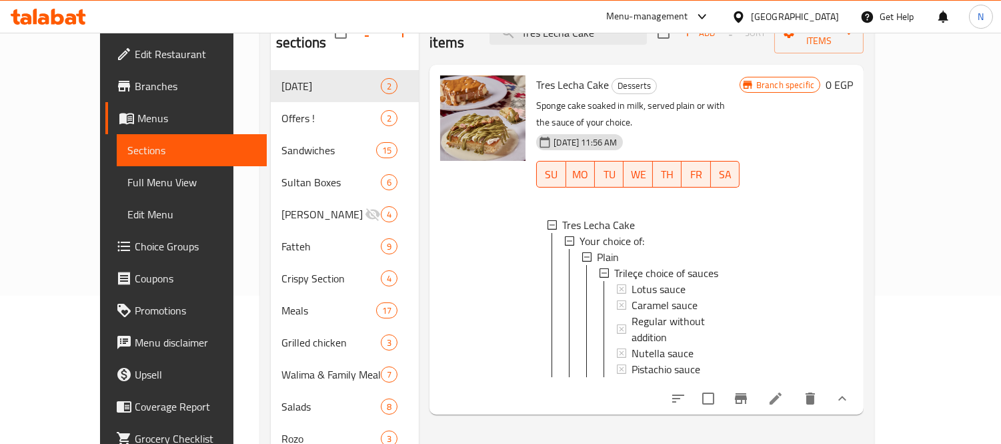
scroll to position [1, 0]
drag, startPoint x: 957, startPoint y: 362, endPoint x: 947, endPoint y: 348, distance: 16.3
click at [859, 382] on button "show more" at bounding box center [843, 398] width 32 height 32
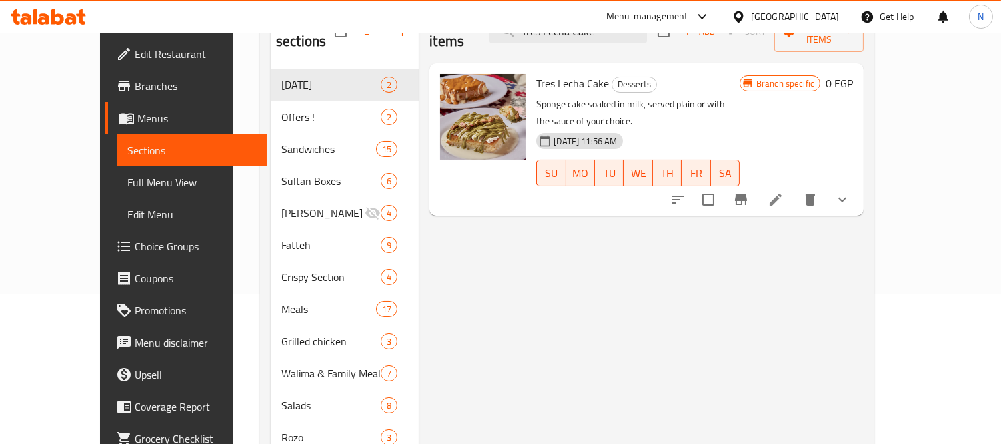
scroll to position [148, 0]
click at [851, 193] on icon "show more" at bounding box center [843, 201] width 16 height 16
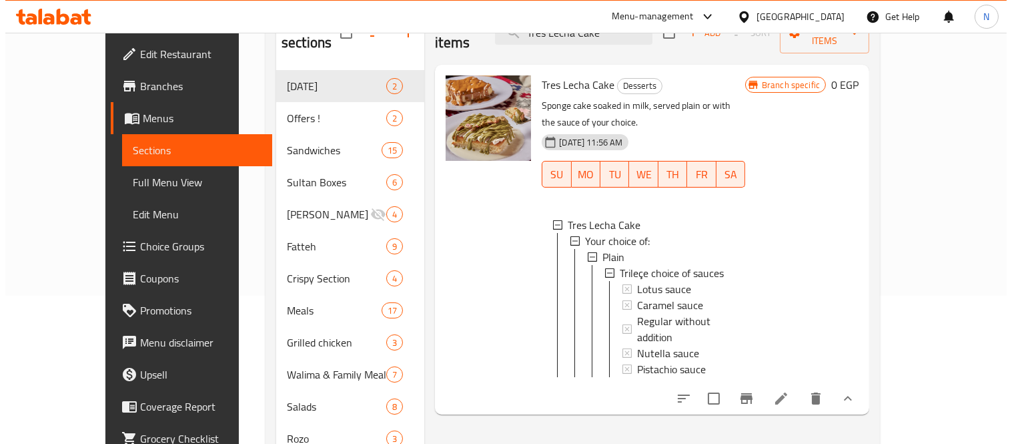
scroll to position [1, 0]
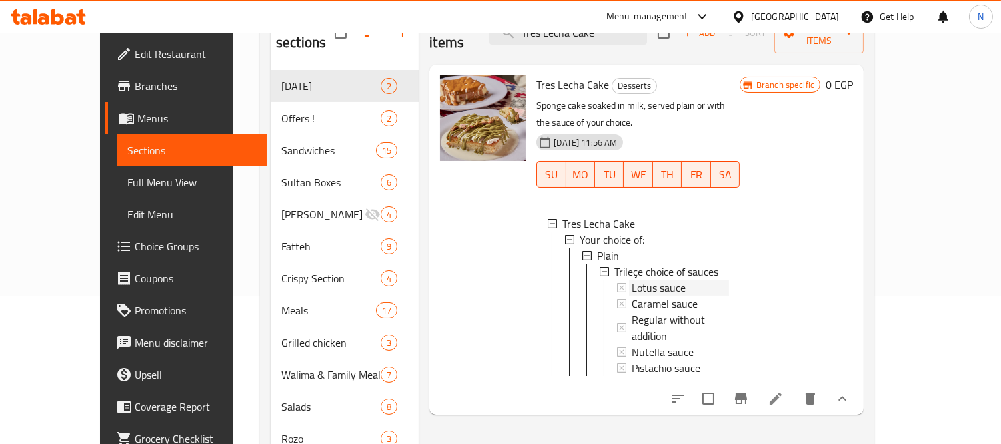
click at [632, 280] on span "Lotus sauce" at bounding box center [659, 288] width 54 height 16
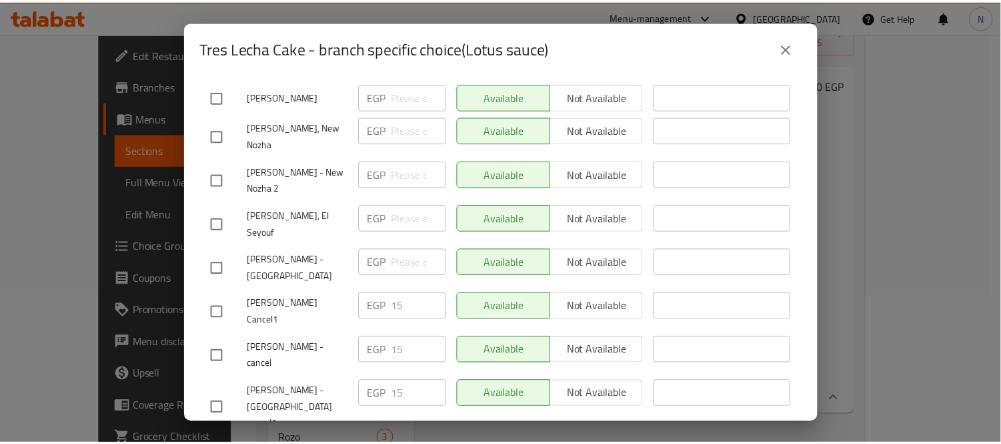
scroll to position [667, 0]
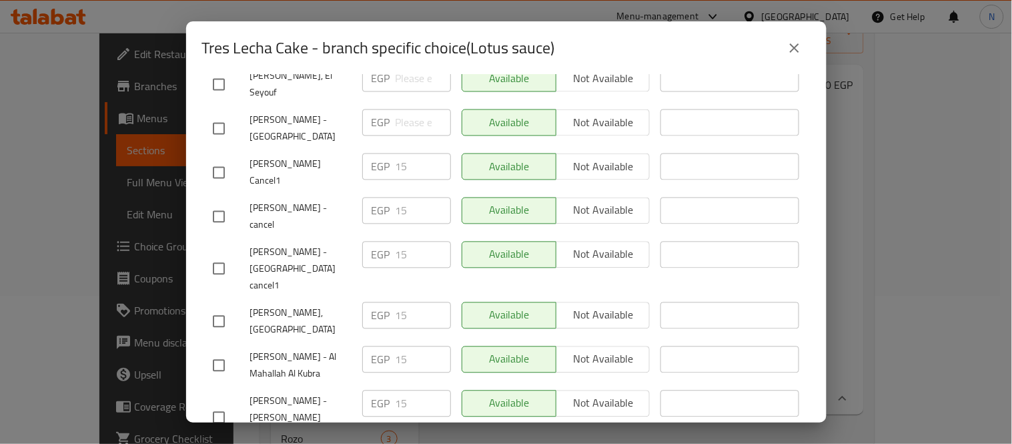
click at [801, 56] on button "close" at bounding box center [795, 48] width 32 height 32
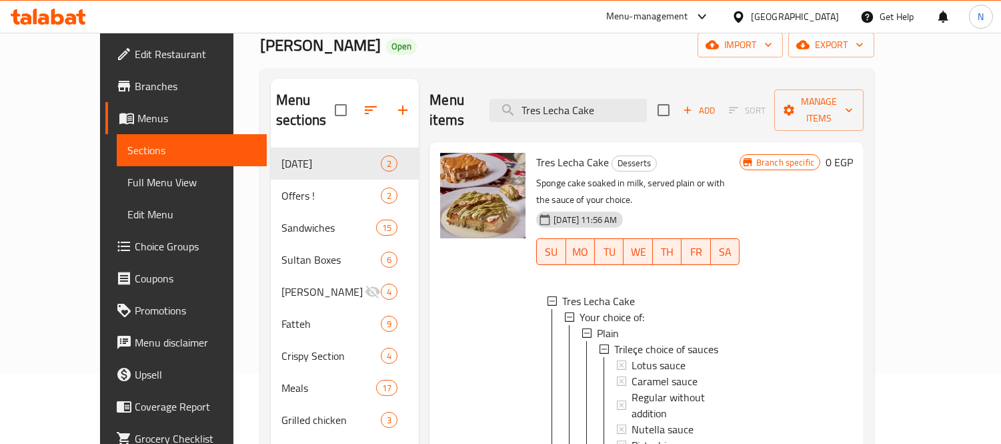
scroll to position [0, 0]
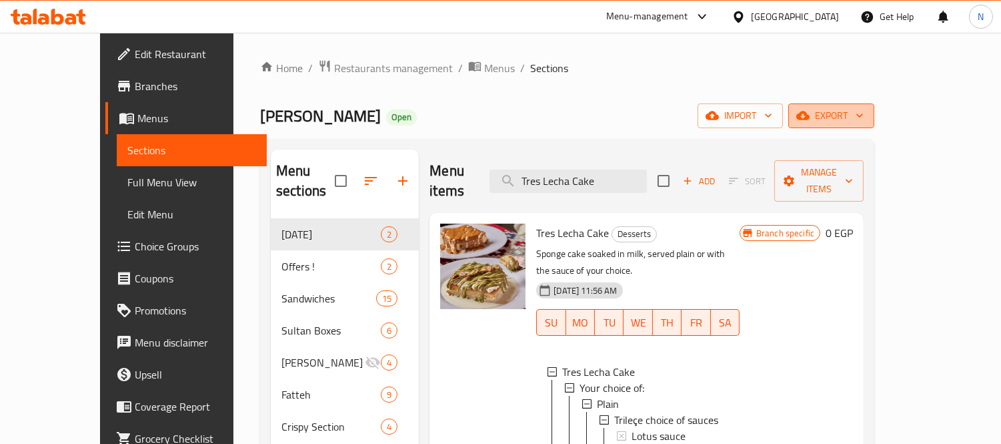
click at [810, 114] on icon "button" at bounding box center [803, 115] width 13 height 9
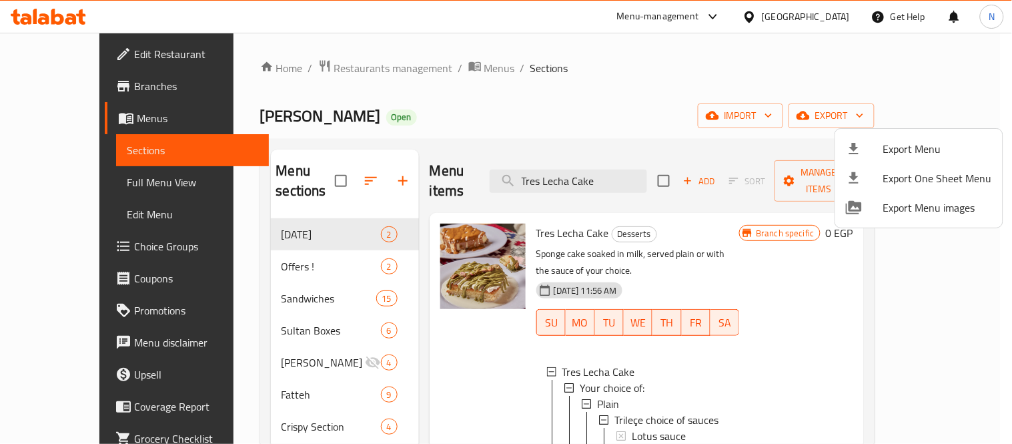
click at [903, 150] on span "Export Menu" at bounding box center [937, 149] width 109 height 16
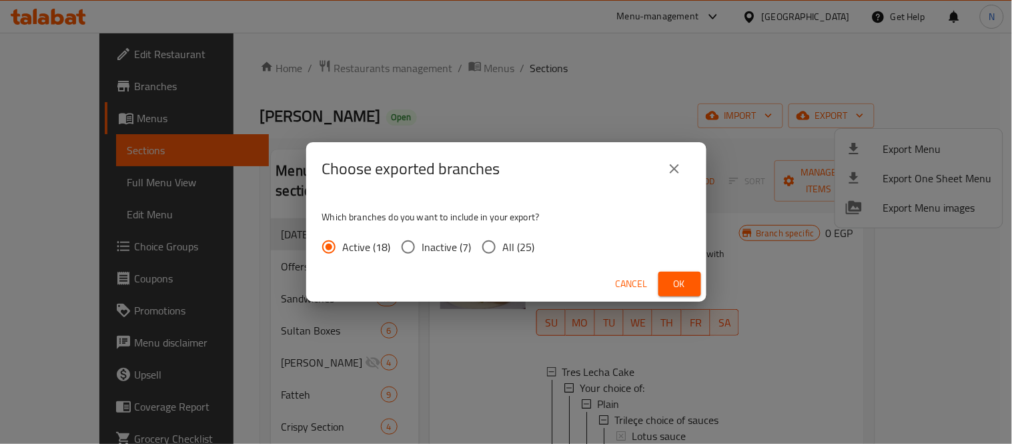
click at [511, 249] on span "All (25)" at bounding box center [519, 247] width 32 height 16
click at [503, 249] on input "All (25)" at bounding box center [489, 247] width 28 height 28
radio input "true"
click at [685, 282] on span "Ok" at bounding box center [679, 284] width 21 height 17
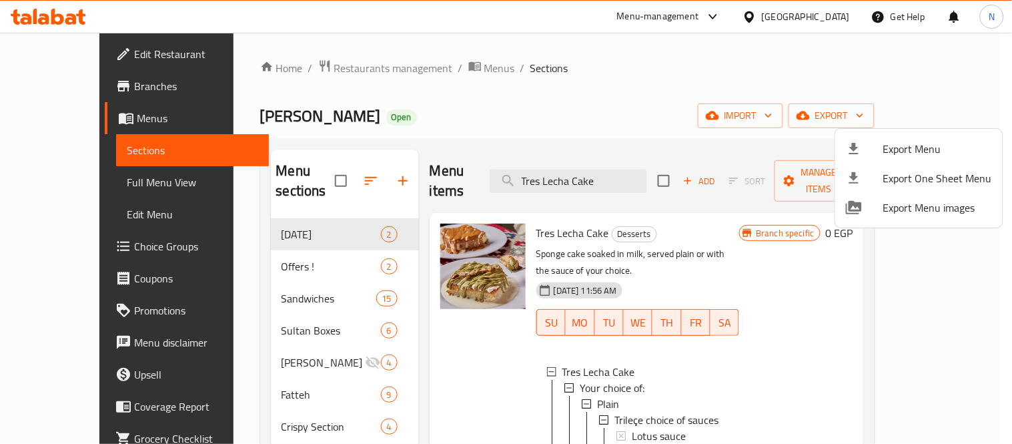
click at [458, 342] on div at bounding box center [506, 222] width 1012 height 444
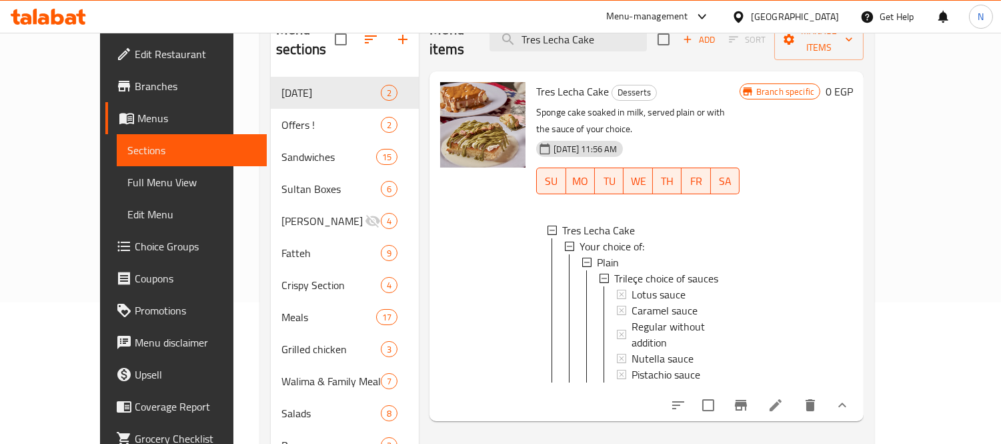
scroll to position [148, 0]
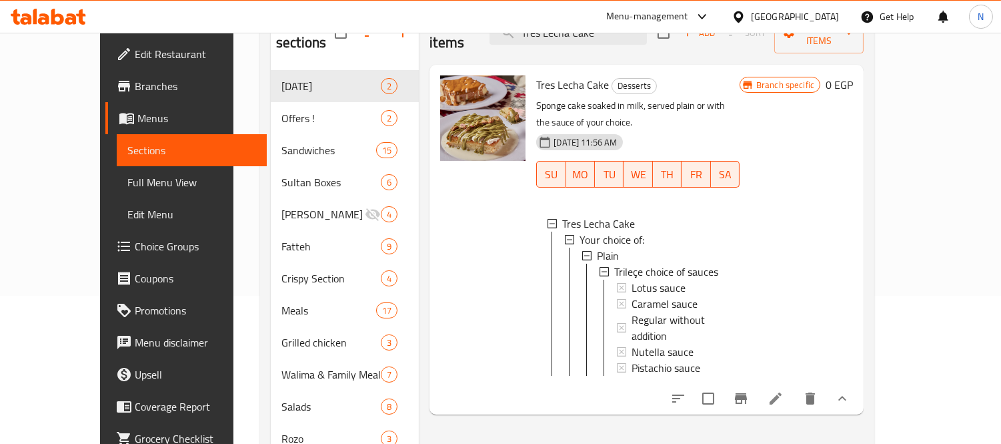
click at [784, 390] on icon at bounding box center [776, 398] width 16 height 16
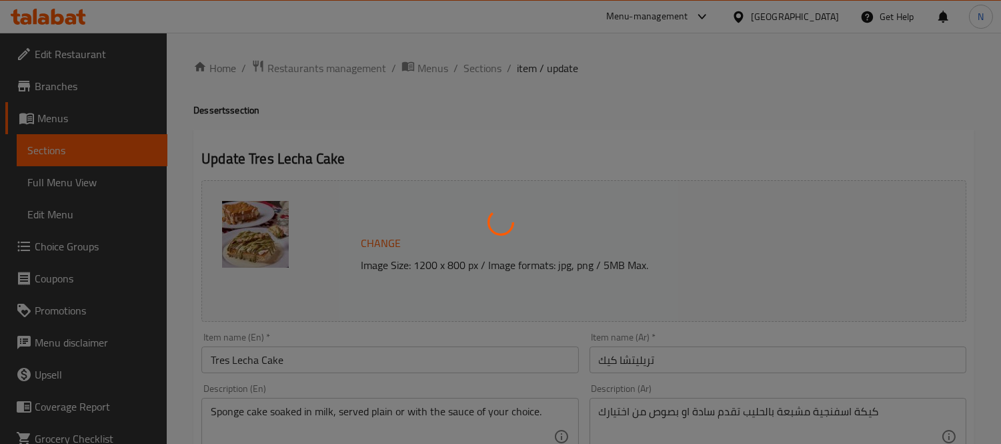
type input "اختيارات التريليتشا من الصوصات"
type input "1"
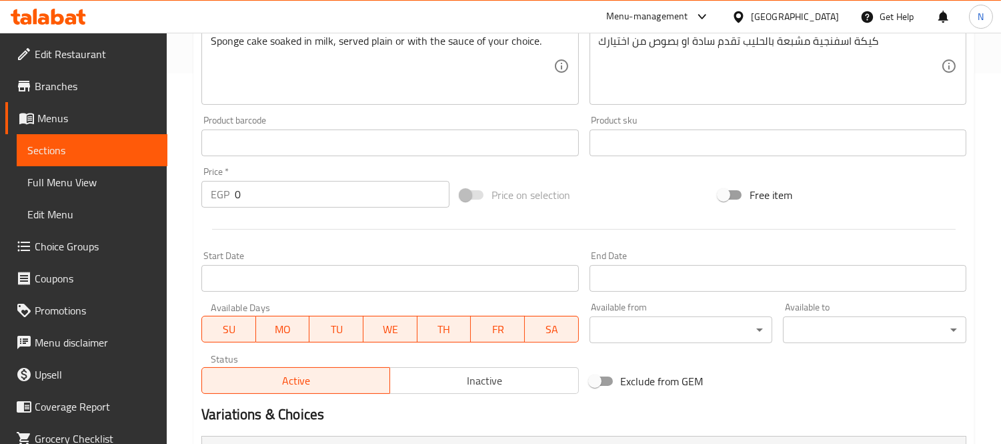
scroll to position [564, 0]
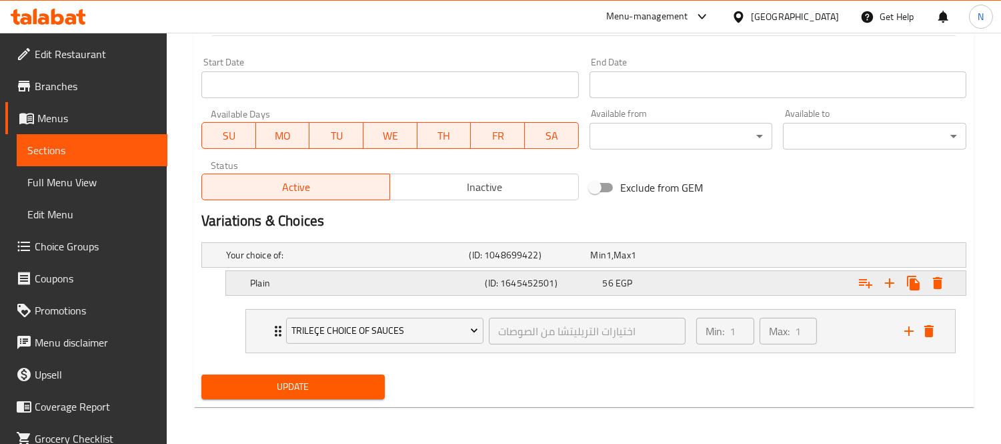
click at [540, 290] on div "(ID: 1645452501)" at bounding box center [540, 283] width 117 height 19
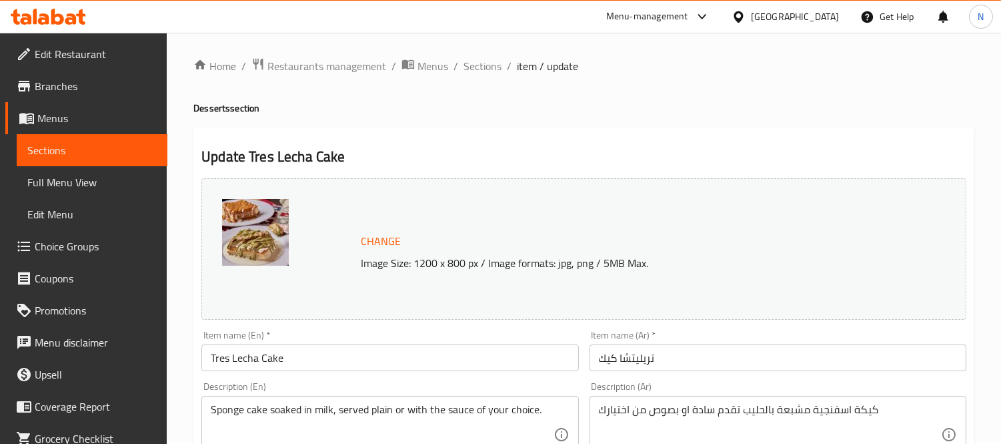
scroll to position [0, 0]
click at [501, 68] on ol "Home / Restaurants management / Menus / Sections / item / update" at bounding box center [583, 67] width 781 height 17
click at [498, 68] on span "Sections" at bounding box center [483, 68] width 38 height 16
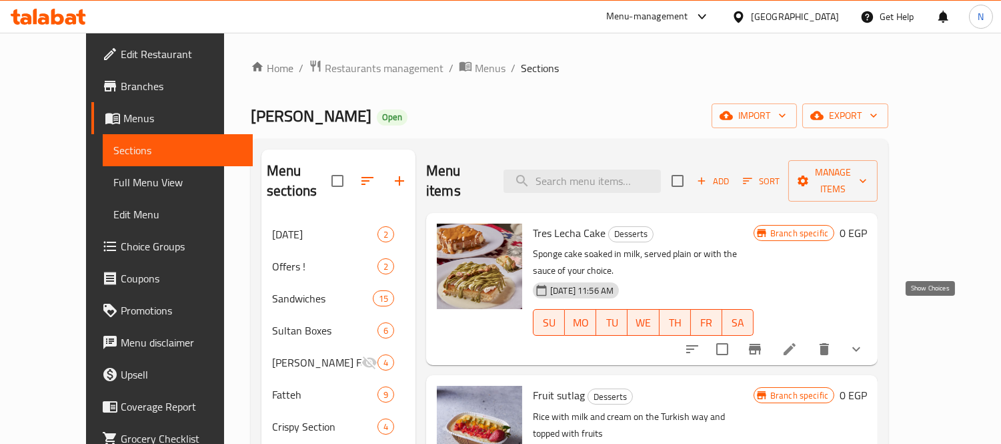
click at [865, 341] on icon "show more" at bounding box center [857, 349] width 16 height 16
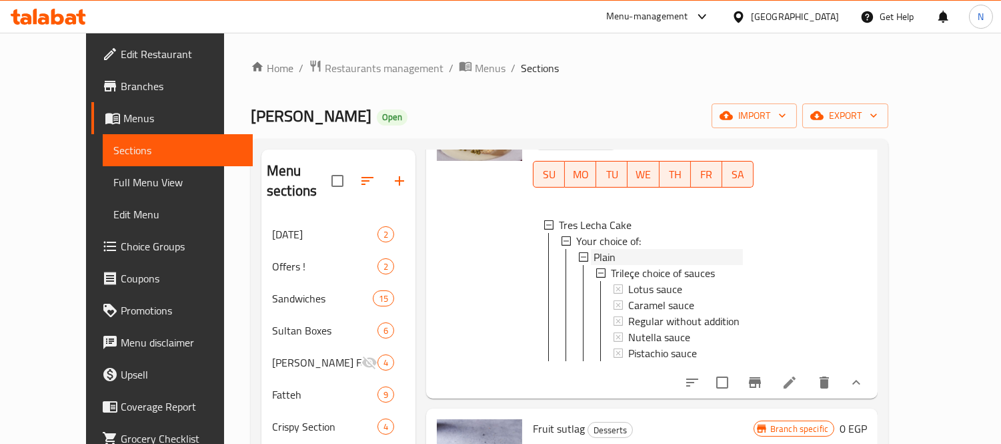
click at [594, 249] on span "Plain" at bounding box center [605, 257] width 22 height 16
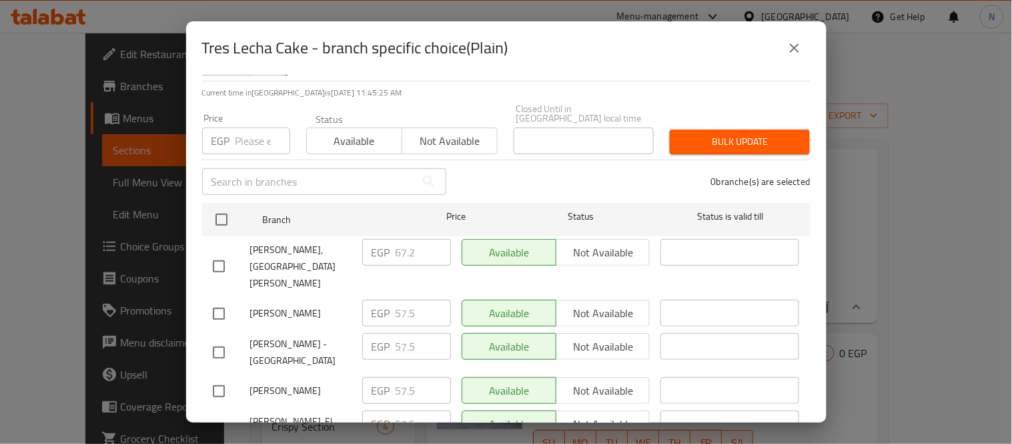
scroll to position [222, 0]
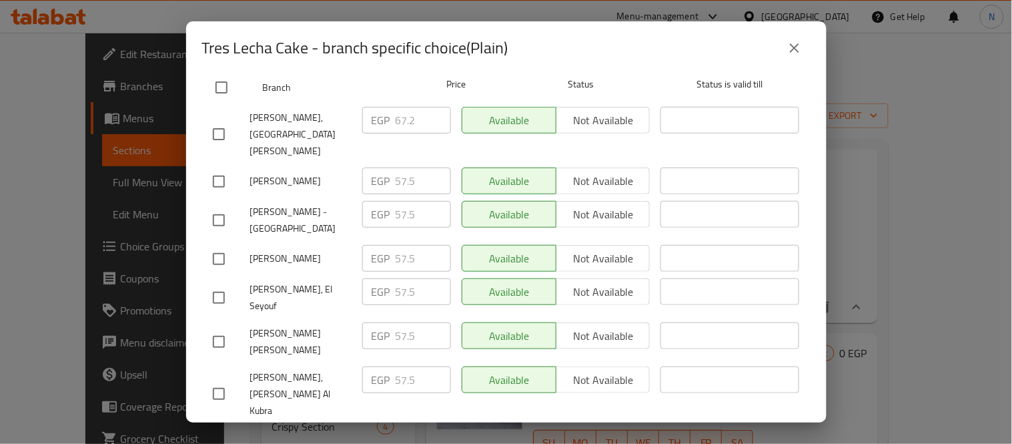
click at [214, 87] on input "checkbox" at bounding box center [221, 87] width 28 height 28
checkbox input "true"
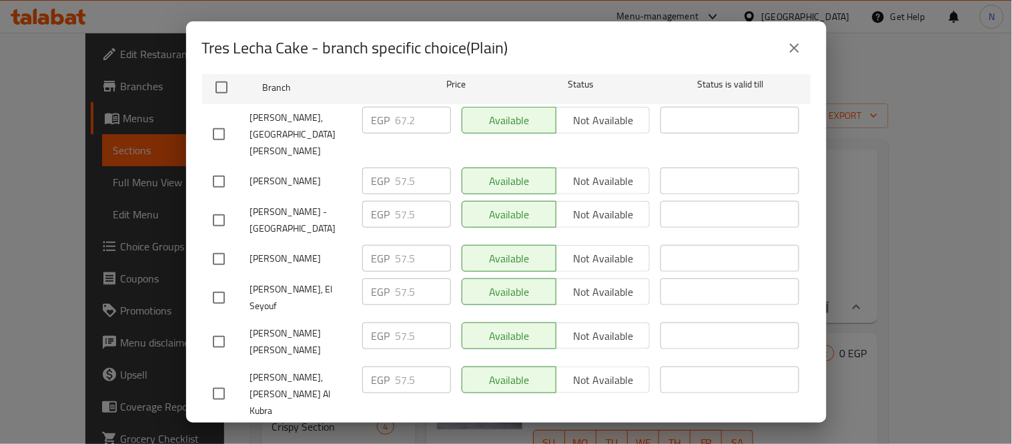
checkbox input "true"
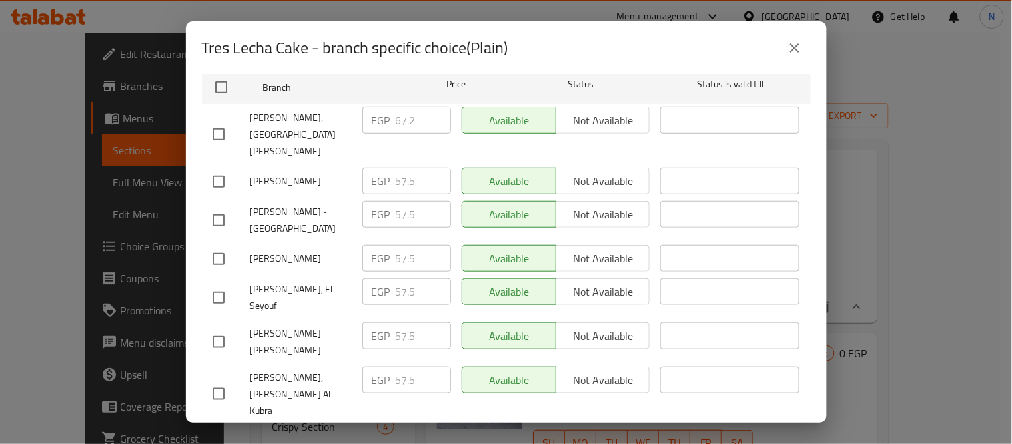
checkbox input "true"
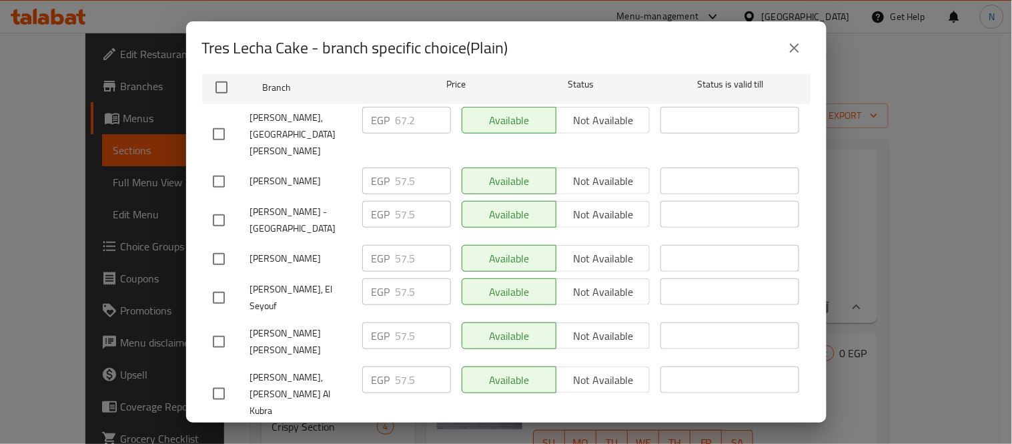
checkbox input "true"
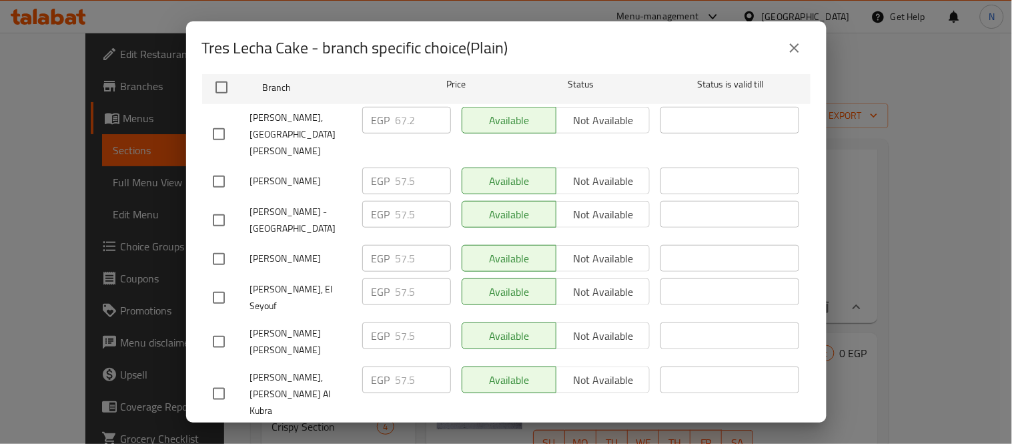
checkbox input "true"
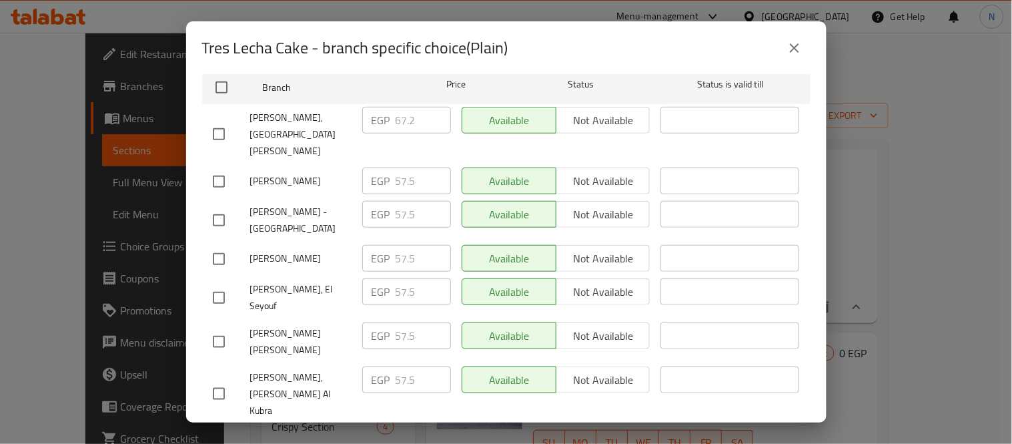
checkbox input "true"
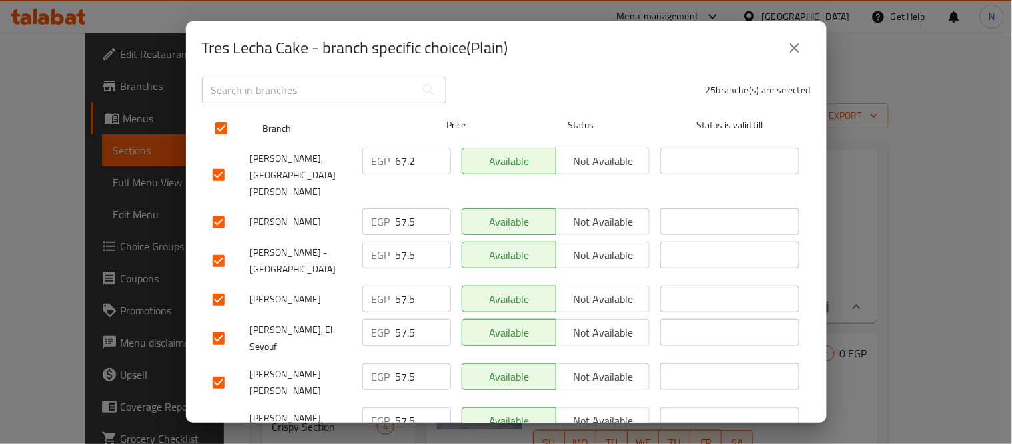
scroll to position [74, 0]
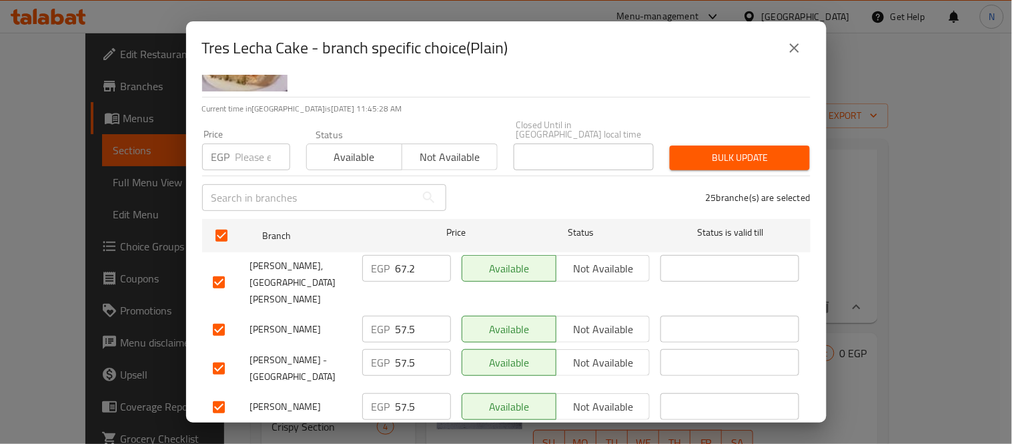
click at [398, 316] on input "57.5" at bounding box center [423, 329] width 55 height 27
click at [416, 267] on input "67.2" at bounding box center [423, 268] width 55 height 27
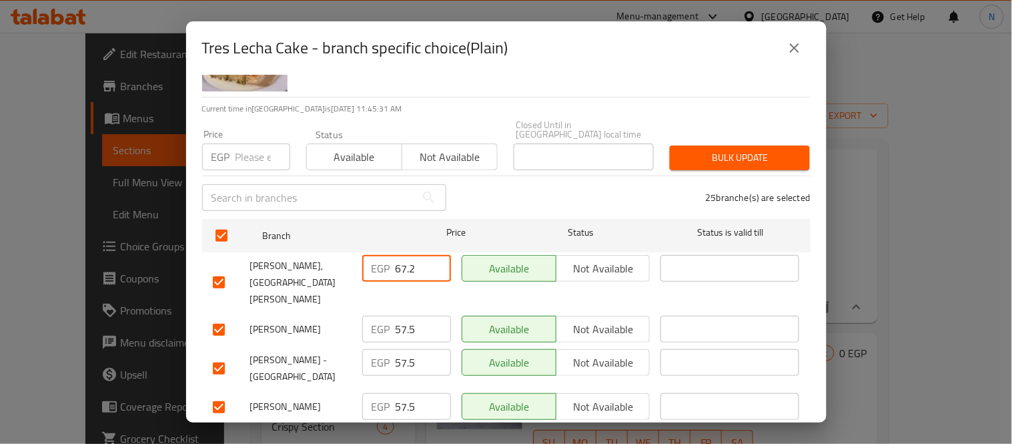
drag, startPoint x: 314, startPoint y: 286, endPoint x: 327, endPoint y: 286, distance: 13.3
click at [314, 310] on div "Sultan Ayub - Damanhour" at bounding box center [281, 329] width 149 height 39
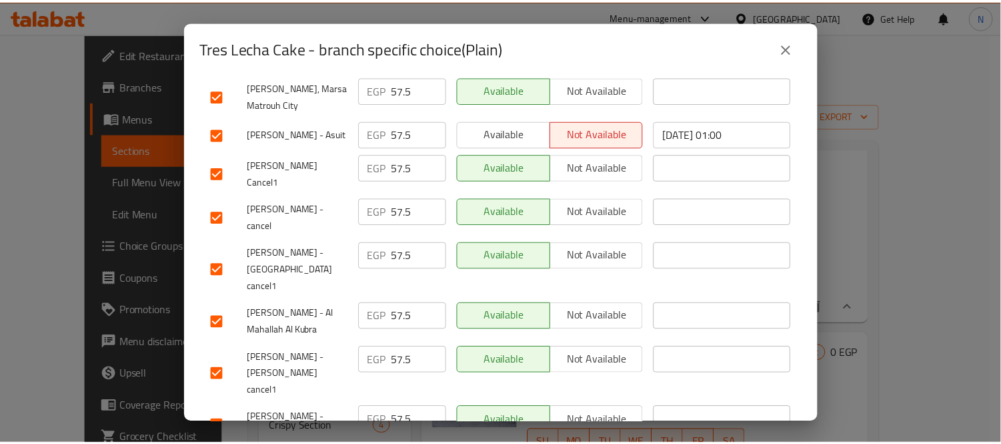
scroll to position [933, 0]
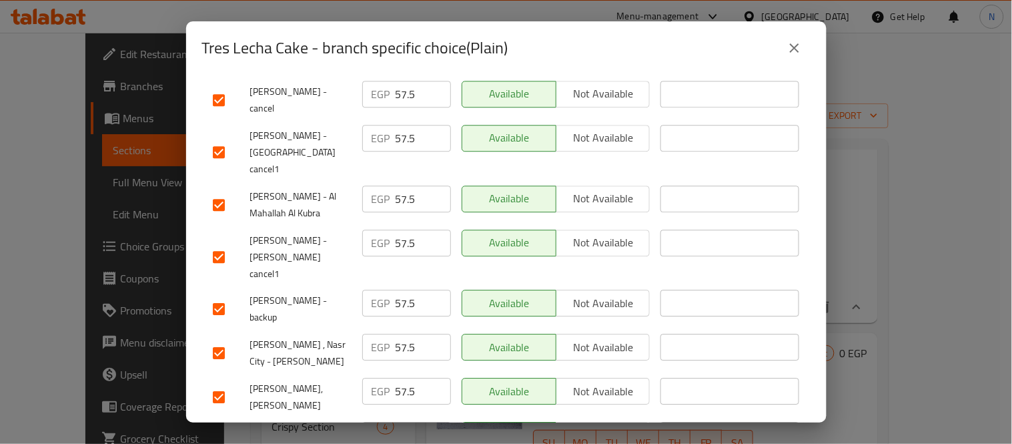
click at [799, 54] on icon "close" at bounding box center [795, 48] width 16 height 16
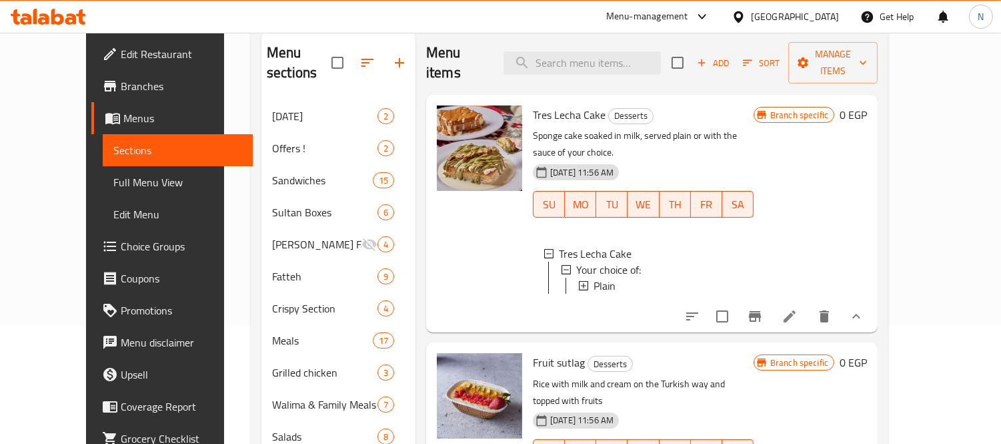
scroll to position [0, 0]
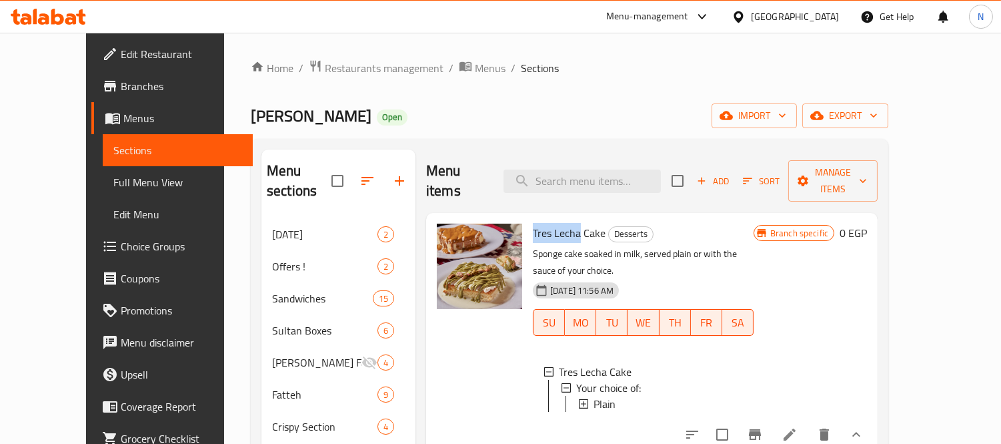
drag, startPoint x: 557, startPoint y: 214, endPoint x: 512, endPoint y: 215, distance: 44.7
click at [533, 223] on span "Tres Lecha Cake" at bounding box center [569, 233] width 73 height 20
copy span "Tres Lecha"
click at [580, 171] on input "search" at bounding box center [582, 180] width 157 height 23
paste input "Tres Lecha"
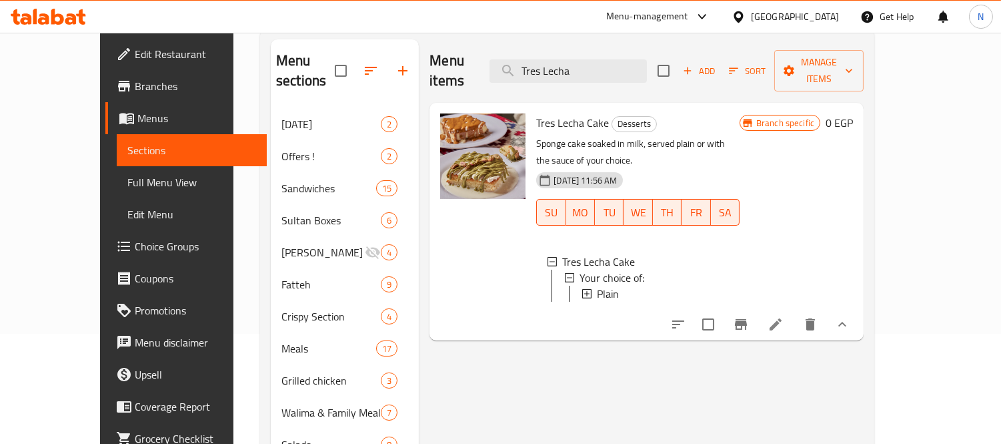
scroll to position [148, 0]
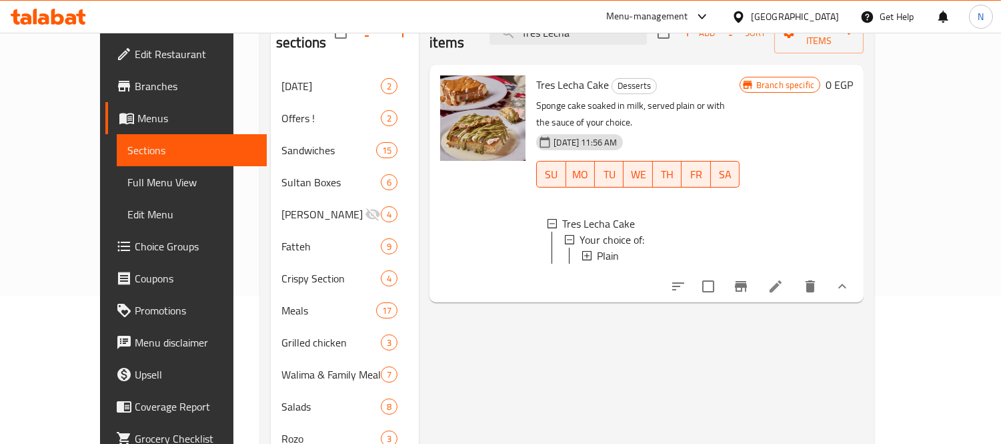
type input "Tres Lecha"
click at [740, 206] on div "Tres Lecha Cake Your choice of: Plain" at bounding box center [637, 243] width 203 height 75
click at [795, 274] on li at bounding box center [775, 286] width 37 height 24
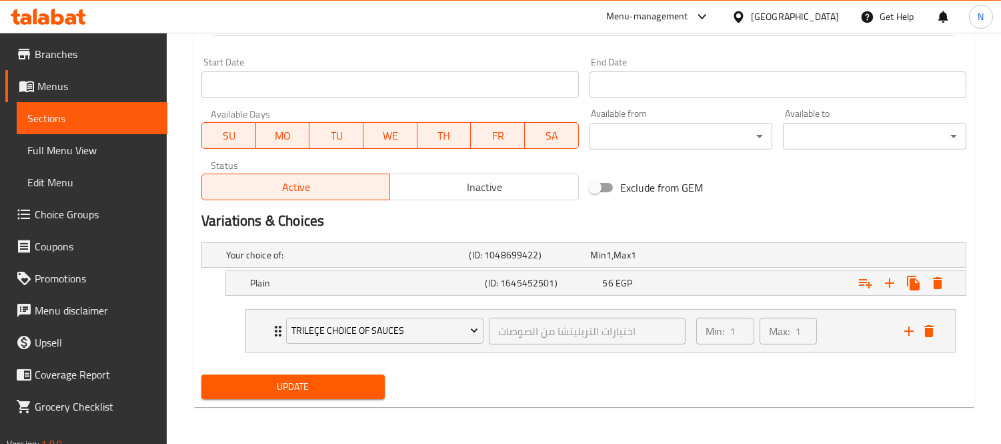
scroll to position [50, 0]
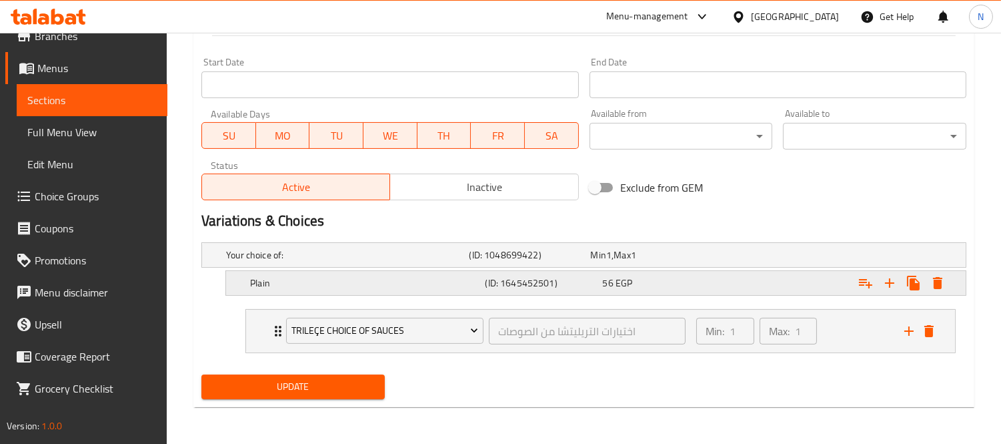
click at [666, 294] on div "Plain (ID: 1645452501) 56 EGP" at bounding box center [600, 282] width 705 height 29
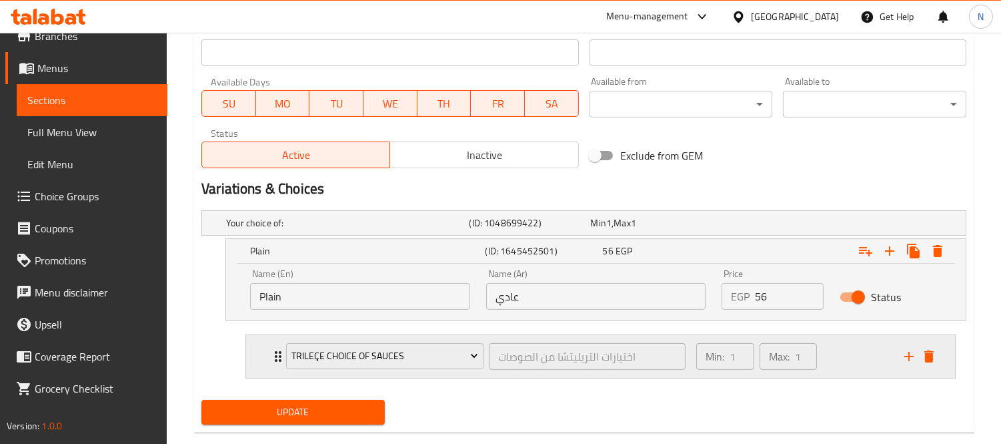
scroll to position [621, 0]
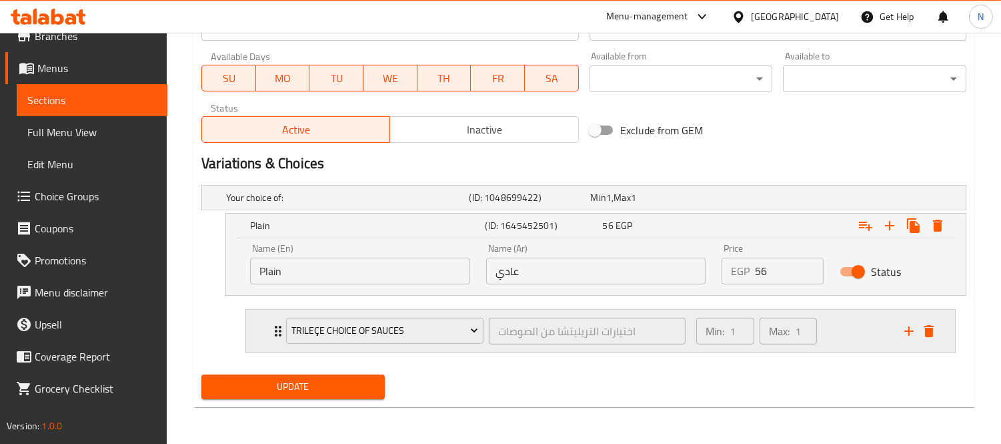
click at [856, 336] on div "Min: 1 ​ Max: 1 ​" at bounding box center [793, 331] width 208 height 43
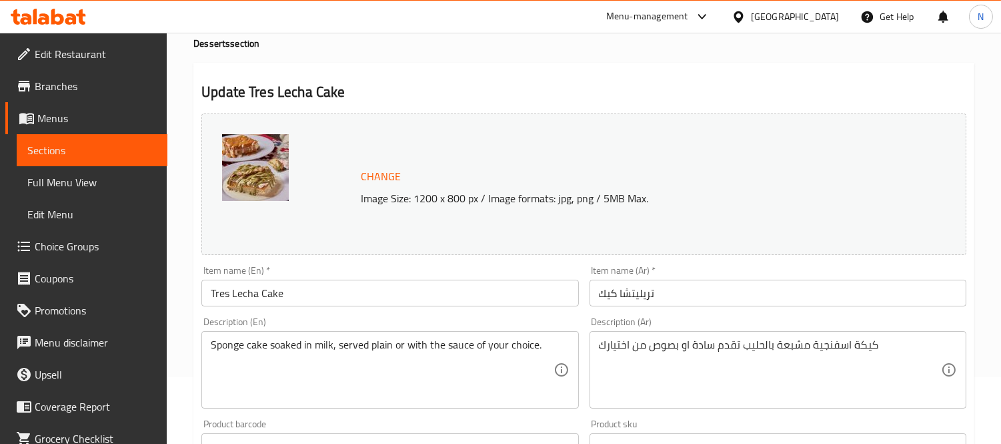
scroll to position [0, 0]
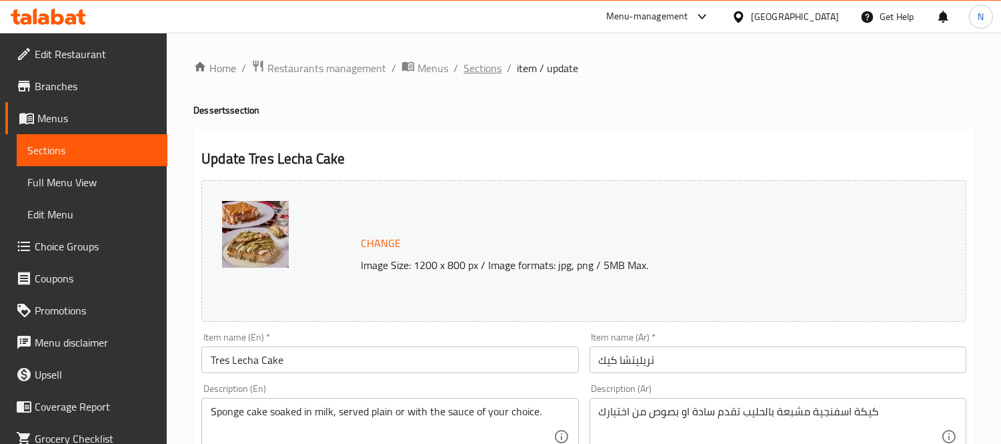
click at [484, 65] on span "Sections" at bounding box center [483, 68] width 38 height 16
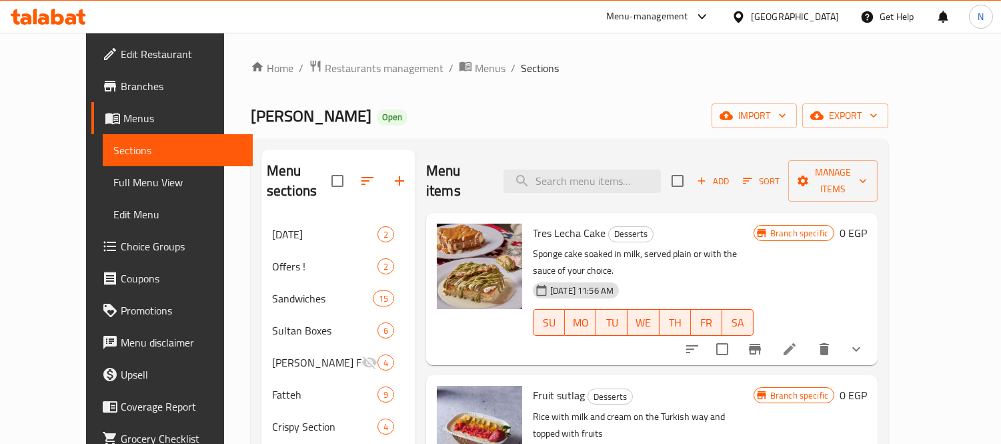
click at [58, 16] on icon at bounding box center [57, 17] width 13 height 16
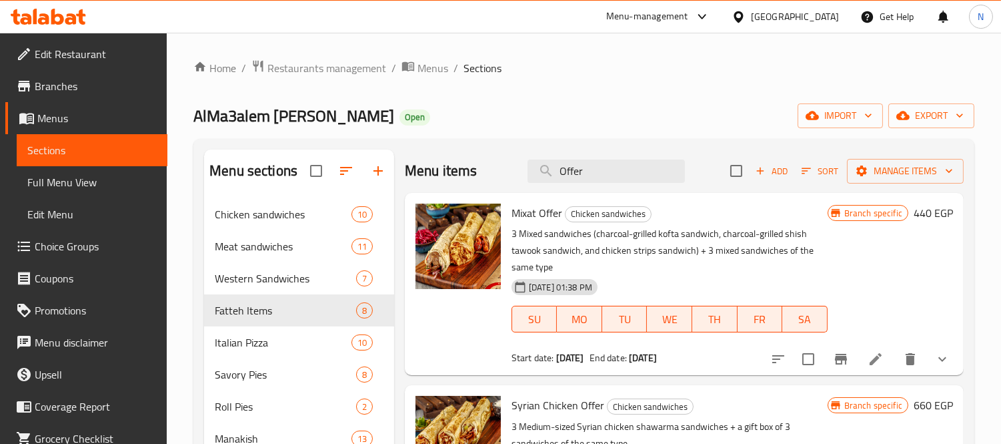
click at [83, 13] on icon at bounding box center [48, 17] width 75 height 16
